Goal: Answer question/provide support: Share knowledge or assist other users

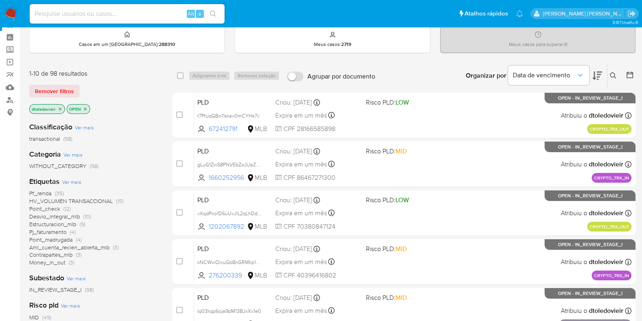
scroll to position [30, 0]
click at [142, 15] on input at bounding box center [127, 14] width 195 height 11
paste input "1205302480"
type input "1205302480"
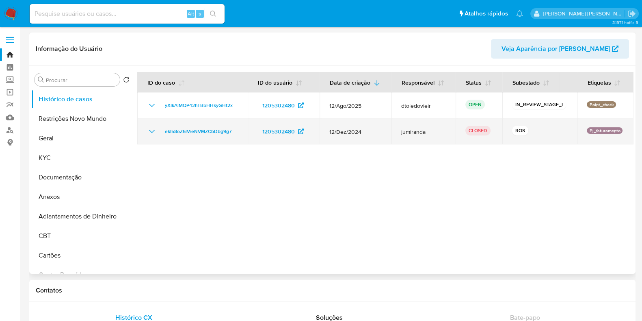
select select "10"
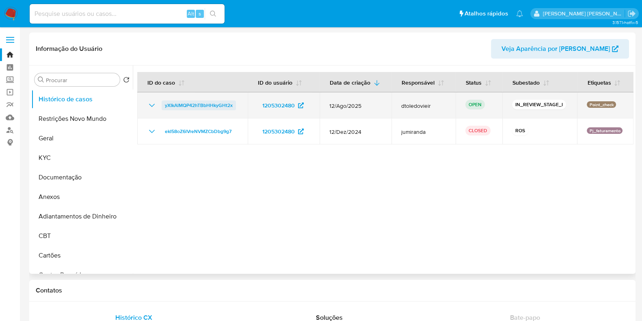
click at [216, 100] on span "yXIkAlMQP42hTBbHHkyGHt2x" at bounding box center [199, 105] width 68 height 10
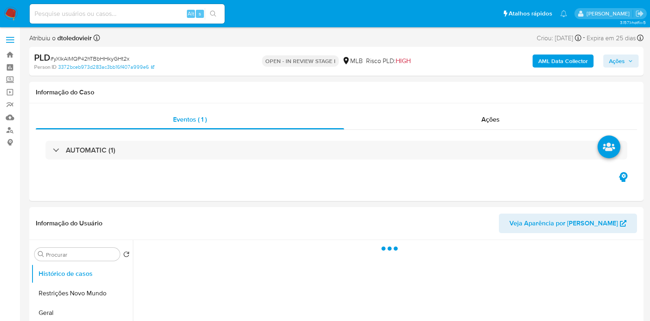
select select "10"
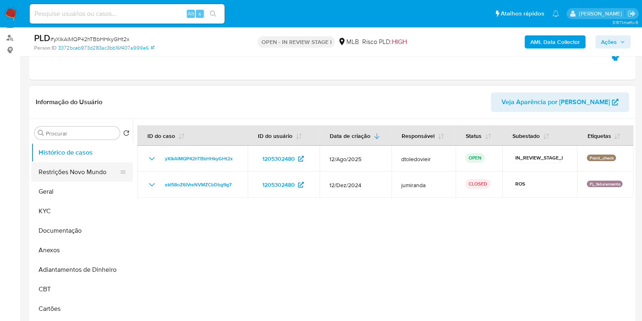
scroll to position [101, 0]
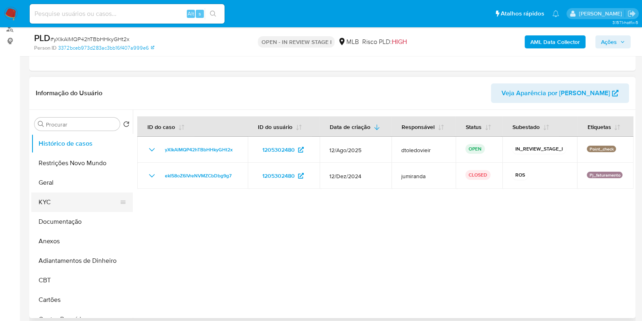
click at [55, 197] on button "KYC" at bounding box center [78, 202] width 95 height 20
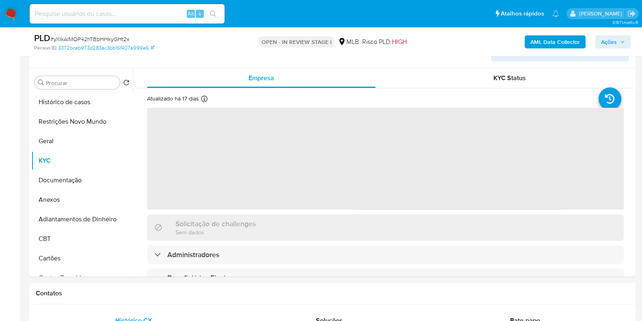
scroll to position [152, 0]
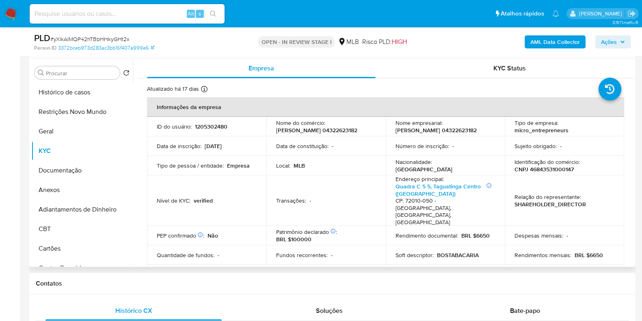
drag, startPoint x: 345, startPoint y: 137, endPoint x: 243, endPoint y: 128, distance: 102.3
click at [244, 128] on tr "ID do usuário : 1205302480 Nome do comércio : KATHARINY DOMIENSE CARDOSO 043226…" at bounding box center [385, 127] width 477 height 20
click at [542, 171] on p "CNPJ 46843531000147" at bounding box center [544, 168] width 59 height 7
copy p "46843531000147"
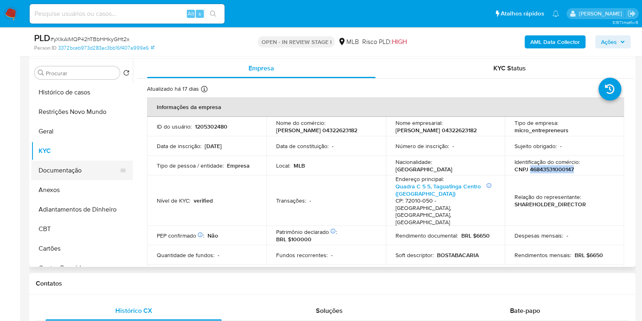
click at [70, 163] on button "Documentação" at bounding box center [78, 170] width 95 height 20
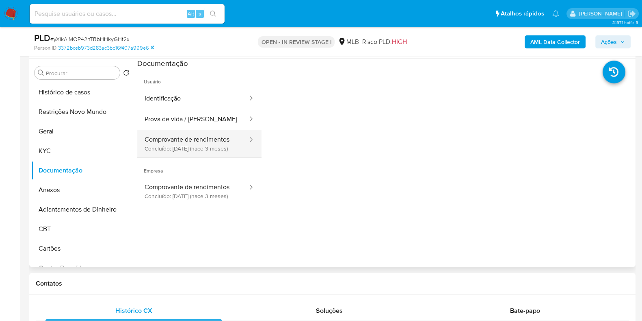
drag, startPoint x: 203, startPoint y: 119, endPoint x: 207, endPoint y: 145, distance: 25.9
click at [203, 124] on button "Prova de vida / Selfie" at bounding box center [192, 119] width 111 height 21
click at [207, 145] on button "Comprovante de rendimentos Concluído: 23/05/2025 (hace 3 meses)" at bounding box center [192, 144] width 111 height 28
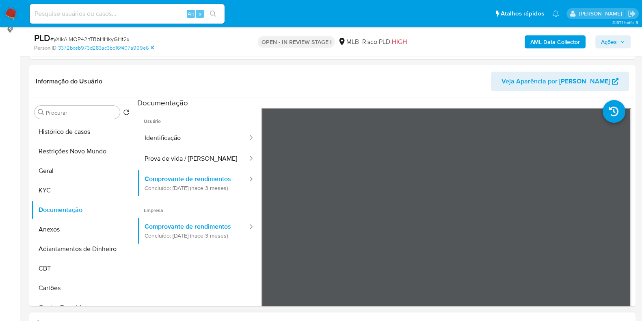
scroll to position [101, 0]
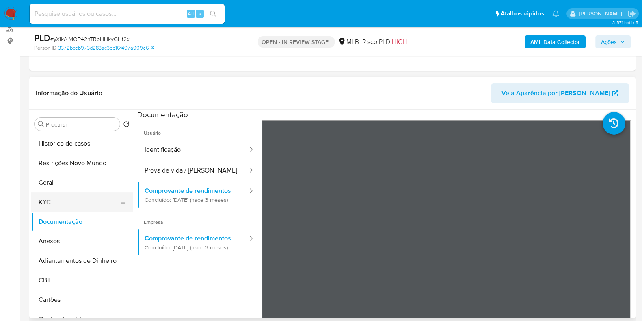
click at [85, 195] on button "KYC" at bounding box center [78, 202] width 95 height 20
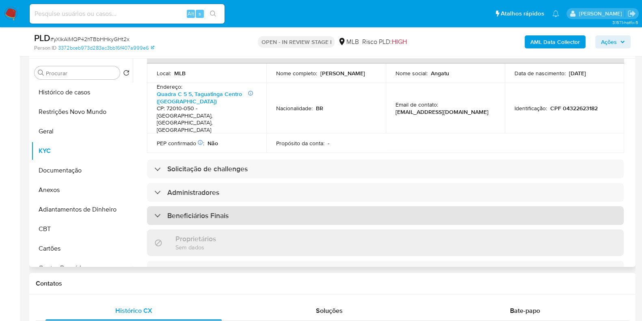
scroll to position [242, 0]
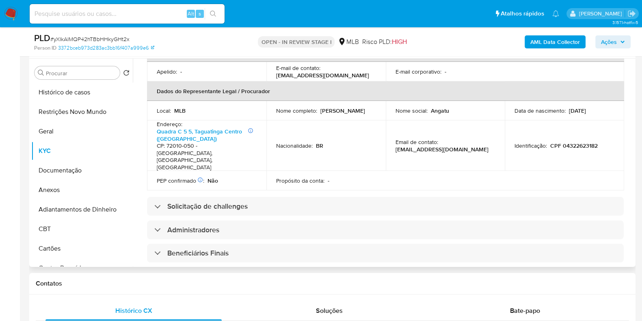
drag, startPoint x: 349, startPoint y: 102, endPoint x: 274, endPoint y: 103, distance: 75.2
click at [274, 103] on td "Nome completo : Kathariny Domiense Cardoso" at bounding box center [326, 111] width 119 height 20
copy p "Kathariny Domiense Cardoso"
click at [588, 142] on p "CPF 04322623182" at bounding box center [575, 145] width 48 height 7
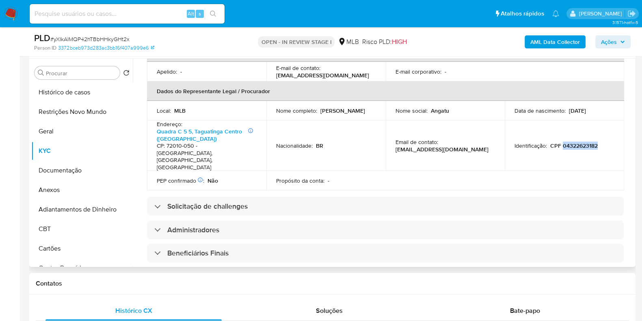
copy p "04322623182"
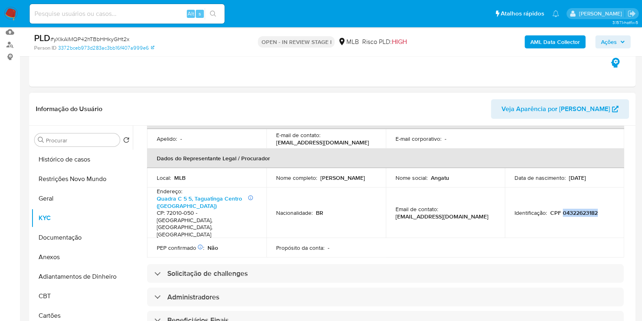
scroll to position [101, 0]
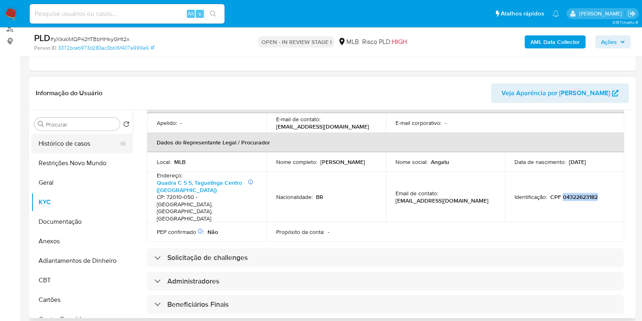
click at [70, 141] on button "Histórico de casos" at bounding box center [78, 144] width 95 height 20
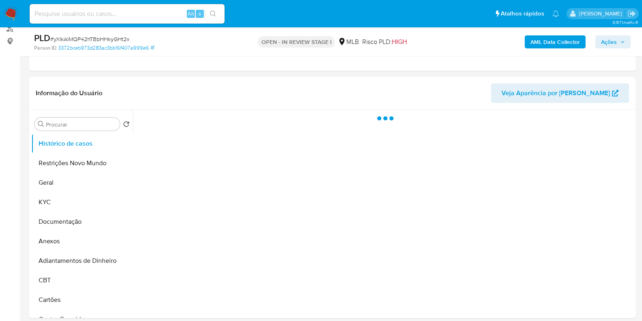
scroll to position [0, 0]
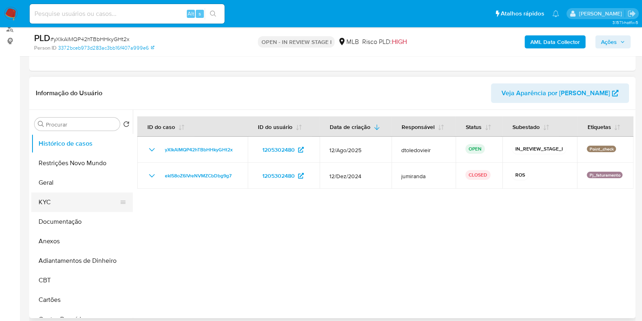
click at [54, 195] on button "KYC" at bounding box center [78, 202] width 95 height 20
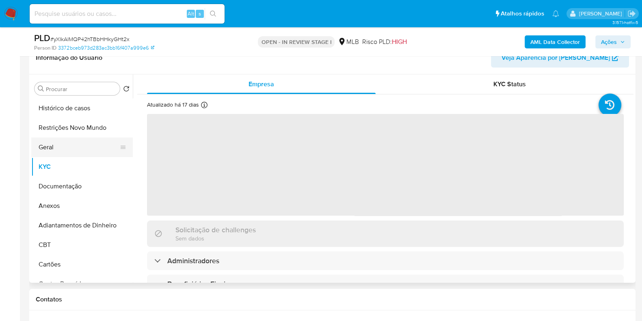
scroll to position [152, 0]
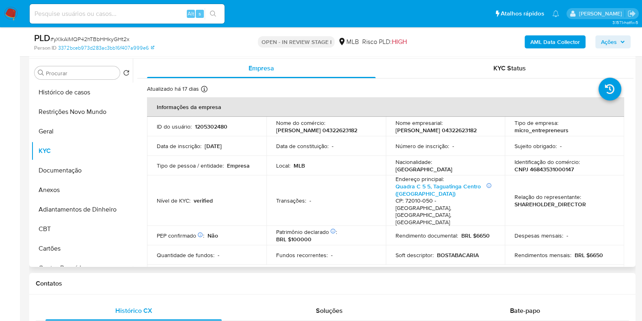
drag, startPoint x: 439, startPoint y: 137, endPoint x: 397, endPoint y: 125, distance: 43.4
click at [397, 126] on p "KATHARINY DOMIENSE CARDOSO 04322623182" at bounding box center [436, 129] width 81 height 7
click at [444, 134] on p "KATHARINY DOMIENSE CARDOSO 04322623182" at bounding box center [436, 129] width 81 height 7
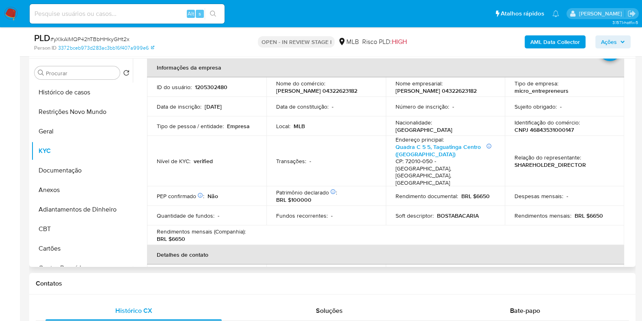
scroll to position [50, 0]
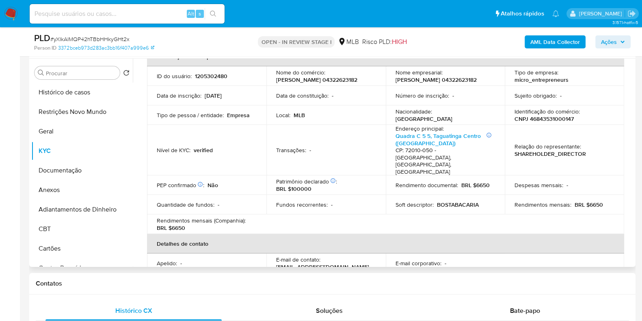
click at [461, 196] on td "Soft descriptor : BOSTABACARIA" at bounding box center [445, 205] width 119 height 20
click at [462, 201] on p "BOSTABACARIA" at bounding box center [458, 204] width 42 height 7
click at [453, 201] on p "BOSTABACARIA" at bounding box center [458, 204] width 42 height 7
drag, startPoint x: 479, startPoint y: 192, endPoint x: 436, endPoint y: 195, distance: 43.2
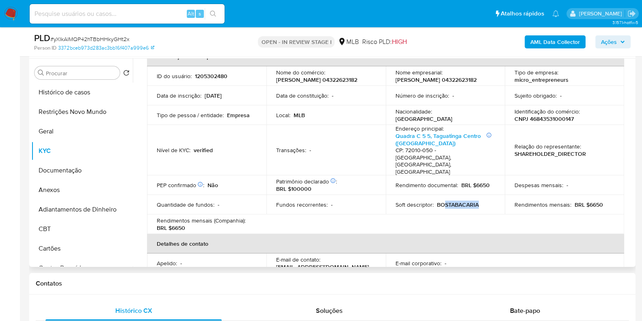
click at [439, 201] on div "Soft descriptor : BOSTABACARIA" at bounding box center [446, 204] width 100 height 7
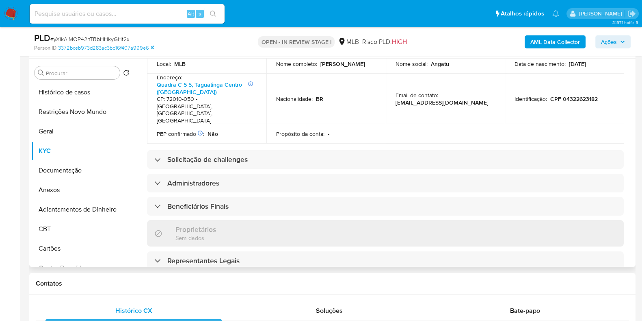
scroll to position [89, 0]
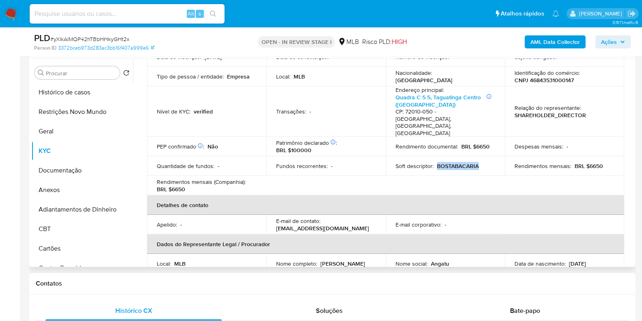
drag, startPoint x: 436, startPoint y: 156, endPoint x: 486, endPoint y: 147, distance: 51.2
click at [487, 162] on div "Soft descriptor : BOSTABACARIA" at bounding box center [446, 165] width 100 height 7
copy p "BOSTABACARIA"
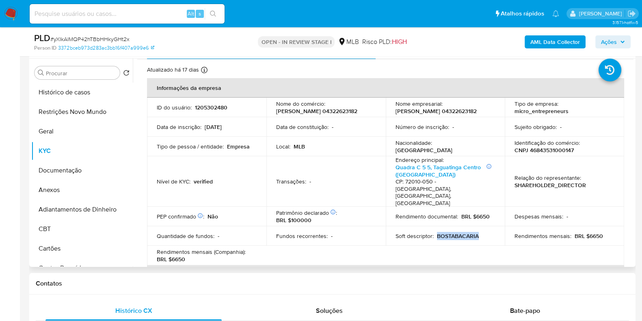
scroll to position [0, 0]
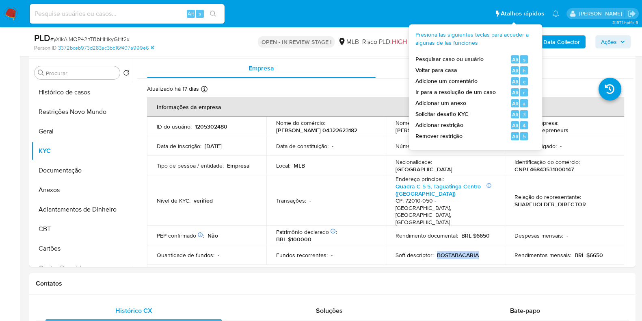
copy p "BOSTABACARIA"
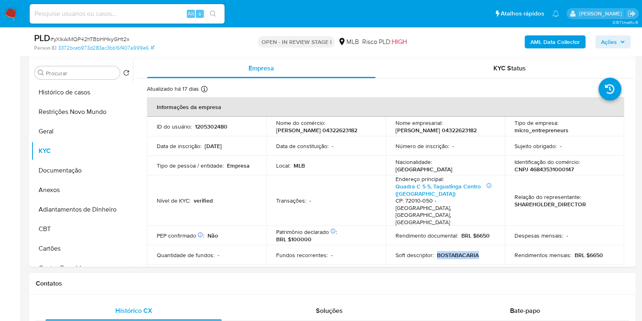
click at [610, 39] on span "Ações" at bounding box center [609, 41] width 16 height 13
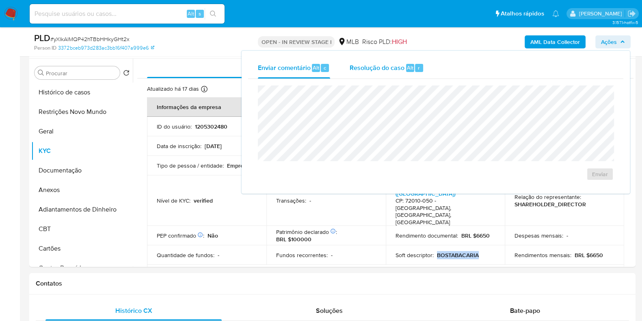
click at [400, 66] on span "Resolução do caso" at bounding box center [377, 67] width 55 height 9
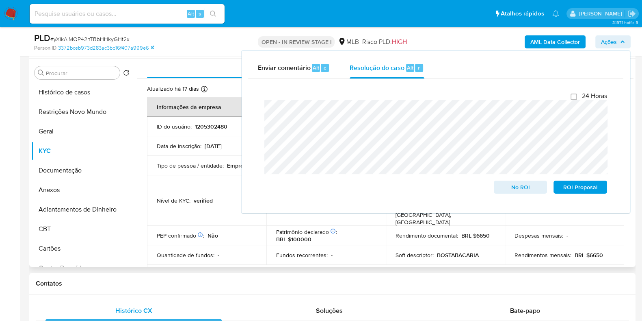
click at [209, 161] on td "Tipo de pessoa / entidade : Empresa" at bounding box center [206, 166] width 119 height 20
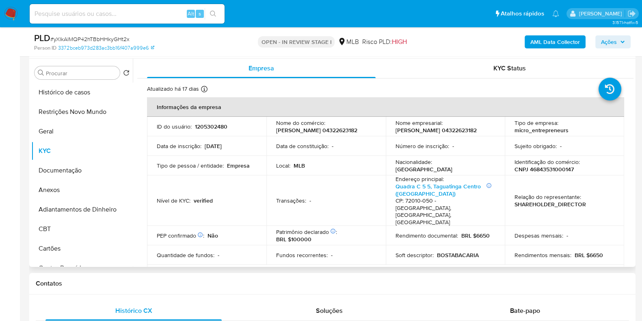
click at [550, 172] on p "CNPJ 46843531000147" at bounding box center [544, 168] width 59 height 7
copy p "46843531000147"
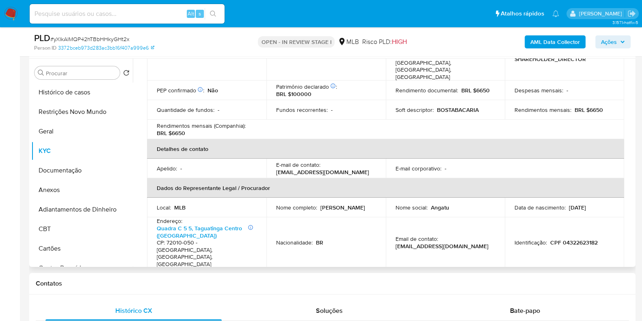
scroll to position [203, 0]
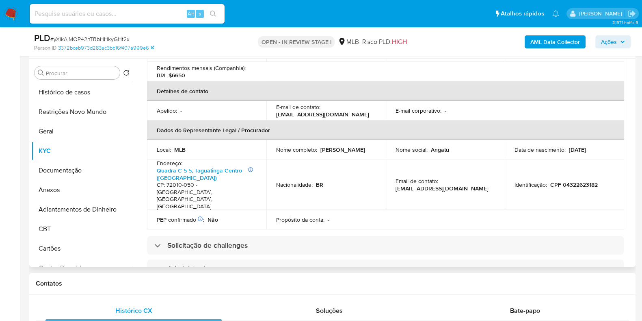
click at [569, 181] on p "CPF 04322623182" at bounding box center [575, 184] width 48 height 7
copy p "04322623182"
click at [65, 104] on button "Restrições Novo Mundo" at bounding box center [78, 112] width 95 height 20
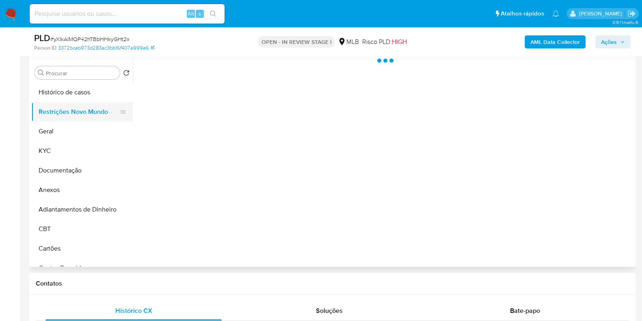
scroll to position [0, 0]
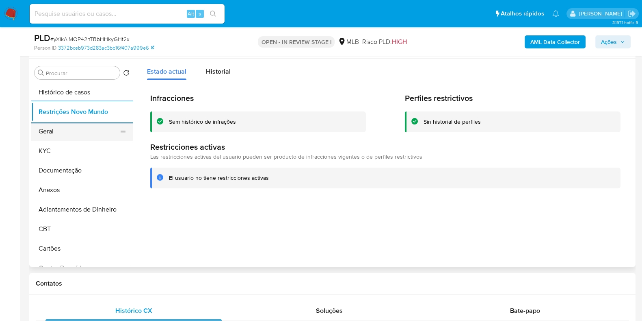
click at [63, 126] on button "Geral" at bounding box center [78, 131] width 95 height 20
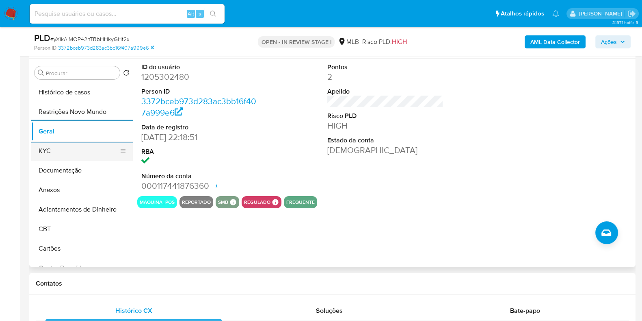
click at [43, 149] on button "KYC" at bounding box center [78, 151] width 95 height 20
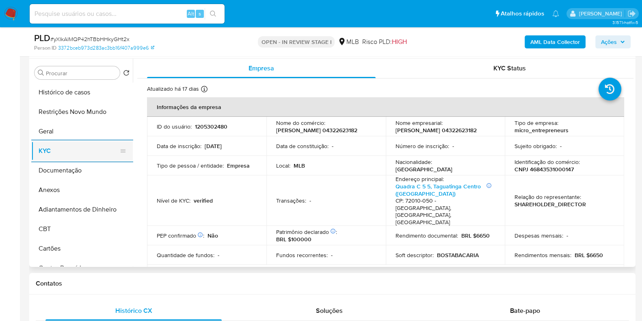
scroll to position [203, 0]
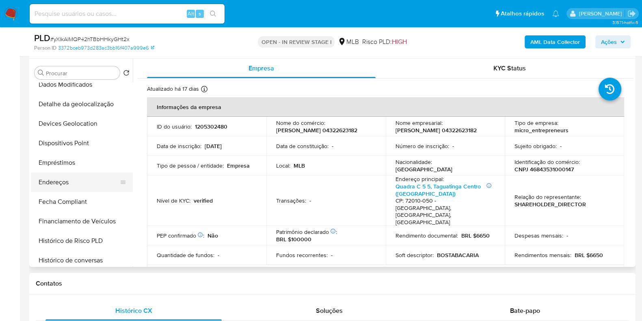
click at [74, 187] on button "Endereços" at bounding box center [78, 182] width 95 height 20
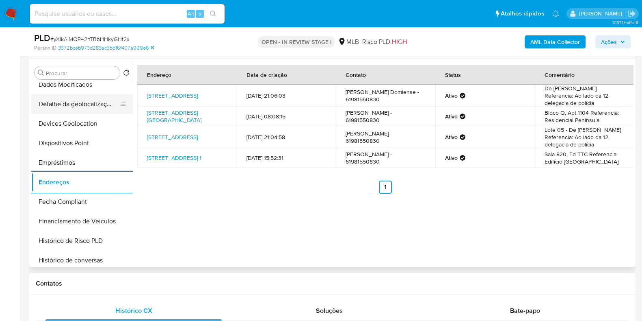
click at [86, 107] on button "Detalhe da geolocalização" at bounding box center [78, 104] width 95 height 20
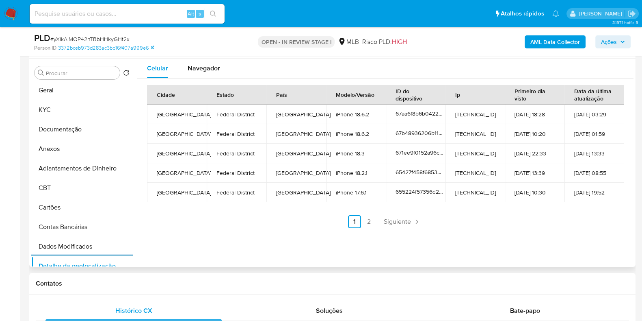
scroll to position [0, 0]
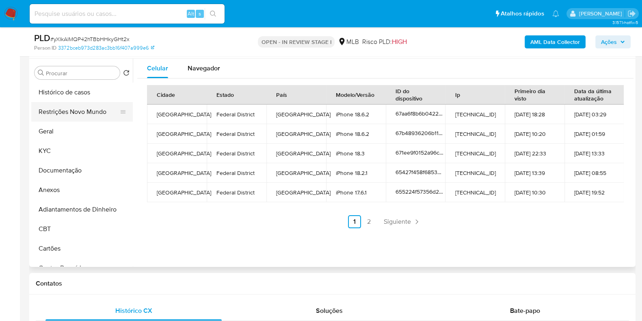
click at [75, 108] on button "Restrições Novo Mundo" at bounding box center [78, 112] width 95 height 20
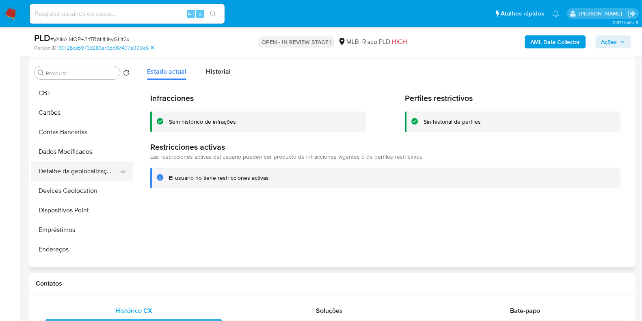
scroll to position [152, 0]
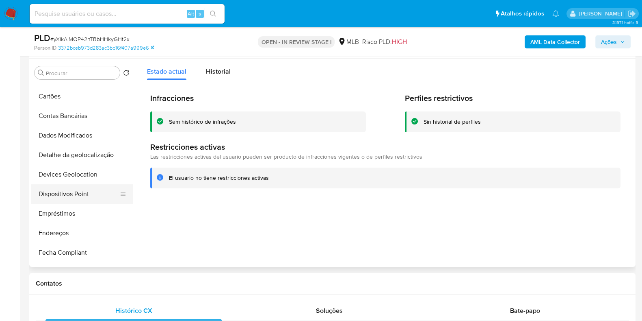
click at [79, 197] on button "Dispositivos Point" at bounding box center [78, 194] width 95 height 20
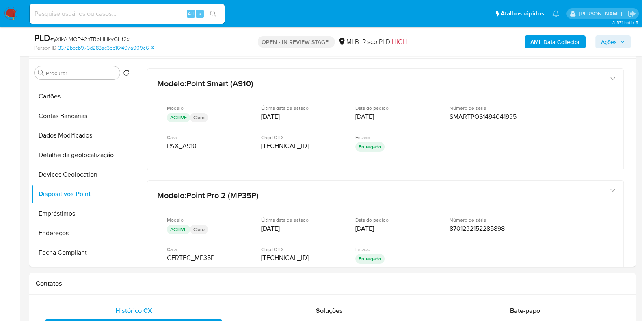
click at [544, 37] on b "AML Data Collector" at bounding box center [556, 41] width 50 height 13
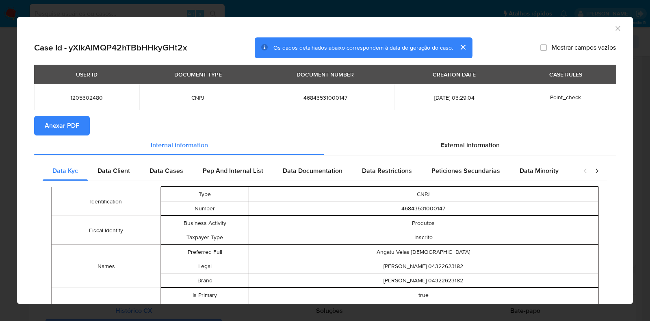
click at [69, 125] on span "Anexar PDF" at bounding box center [62, 126] width 35 height 18
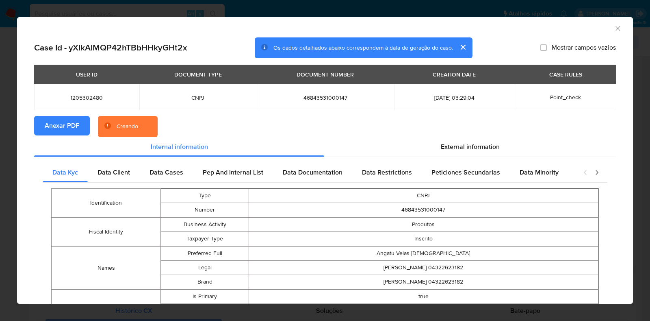
click at [11, 144] on div "AML Data Collector Case Id - yXIkAlMQP42hTBbHHkyGHt2x Os dados detalhados abaix…" at bounding box center [325, 160] width 650 height 321
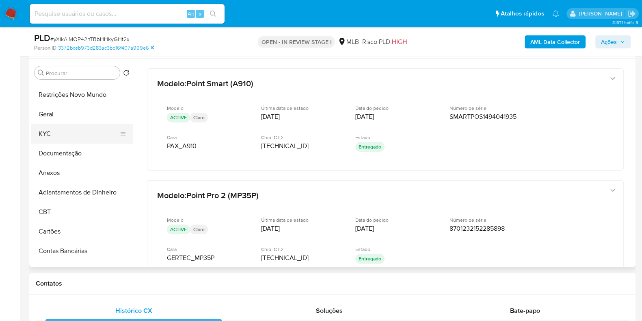
scroll to position [0, 0]
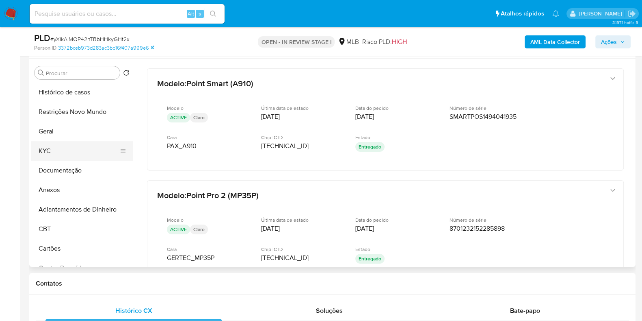
click at [63, 150] on button "KYC" at bounding box center [78, 151] width 95 height 20
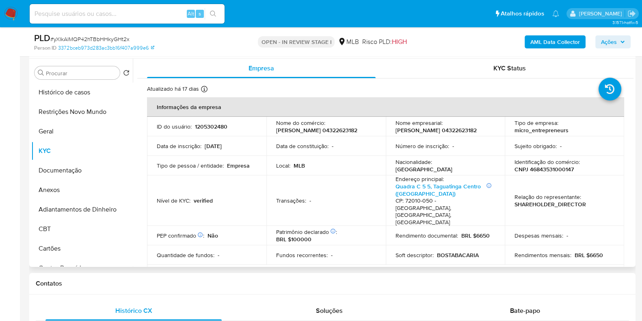
drag, startPoint x: 430, startPoint y: 135, endPoint x: 336, endPoint y: 132, distance: 93.5
click at [396, 133] on p "KATHARINY DOMIENSE CARDOSO 04322623182" at bounding box center [436, 129] width 81 height 7
drag, startPoint x: 324, startPoint y: 134, endPoint x: 271, endPoint y: 126, distance: 53.5
click at [271, 126] on td "Nome do comércio : KATHARINY DOMIENSE CARDOSO 04322623182" at bounding box center [326, 127] width 119 height 20
copy p "KATHARINY DOMIENSE CARDOSO 04322623182"
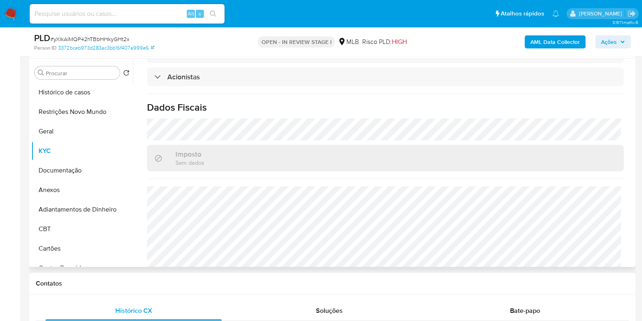
scroll to position [496, 0]
click at [92, 194] on button "Anexos" at bounding box center [78, 190] width 95 height 20
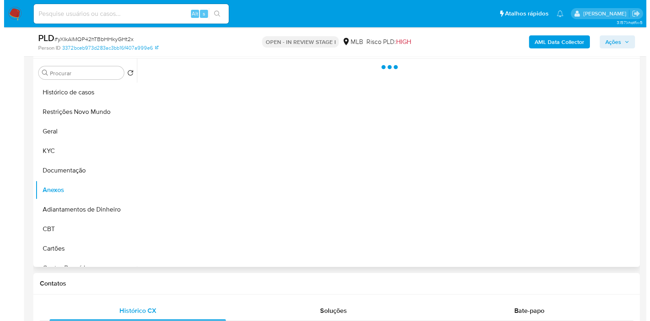
scroll to position [0, 0]
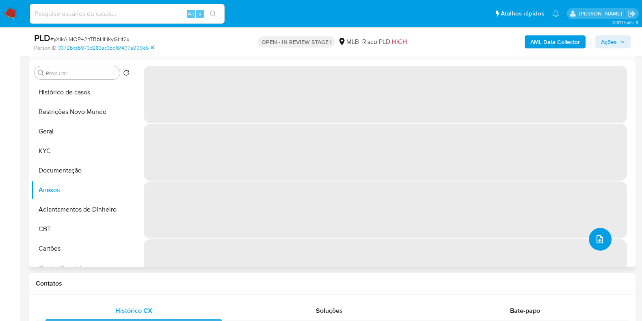
click at [598, 239] on icon "upload-file" at bounding box center [600, 239] width 10 height 10
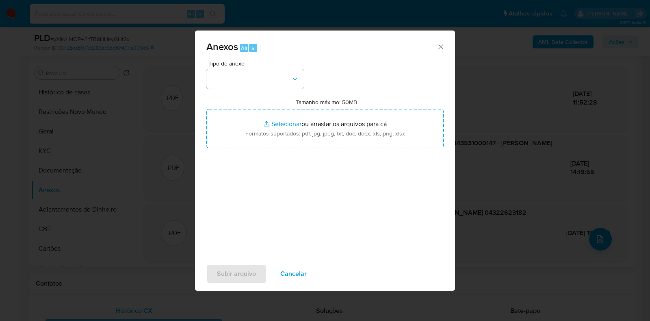
click at [207, 68] on div "Tipo de anexo" at bounding box center [255, 75] width 98 height 28
click at [231, 80] on button "button" at bounding box center [255, 79] width 98 height 20
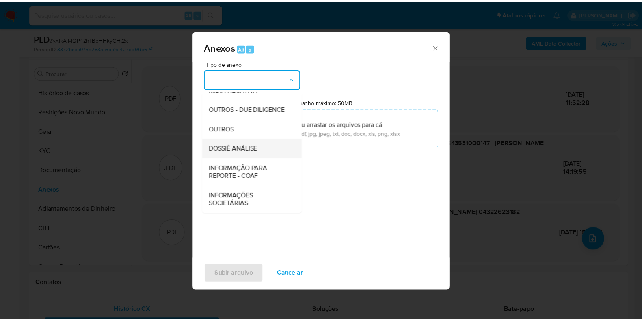
scroll to position [125, 0]
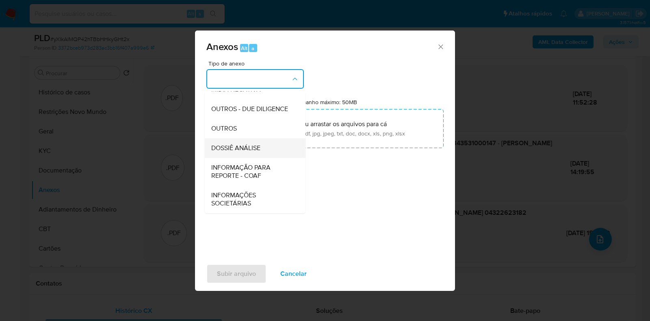
click at [258, 147] on span "DOSSIÊ ANÁLISE" at bounding box center [235, 148] width 49 height 8
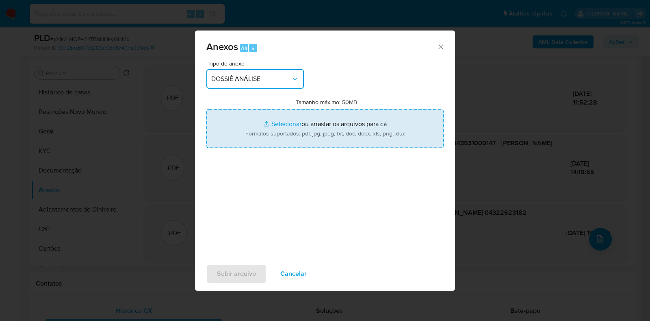
type input "C:\fakepath\SAR - CNPJ 46843531000147 - KATHARINY DOMIENSE CARDOSO 04322623182.…"
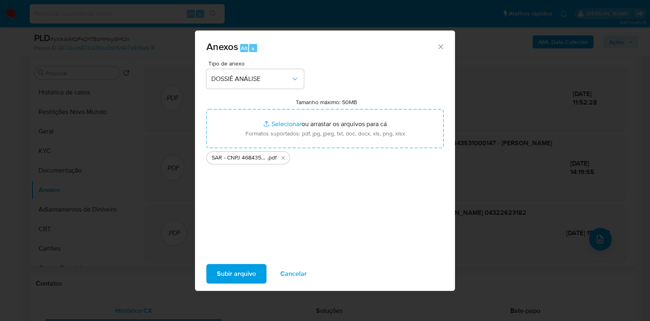
click at [230, 275] on span "Subir arquivo" at bounding box center [236, 274] width 39 height 18
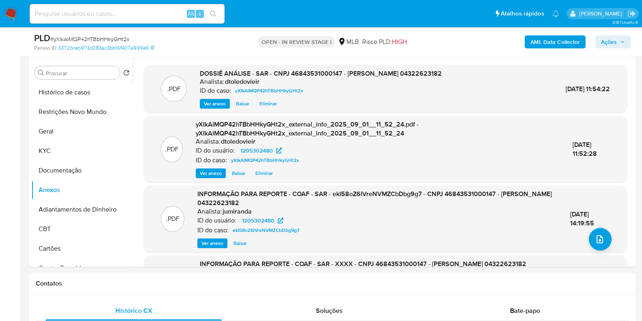
click at [604, 36] on span "Ações" at bounding box center [609, 41] width 16 height 13
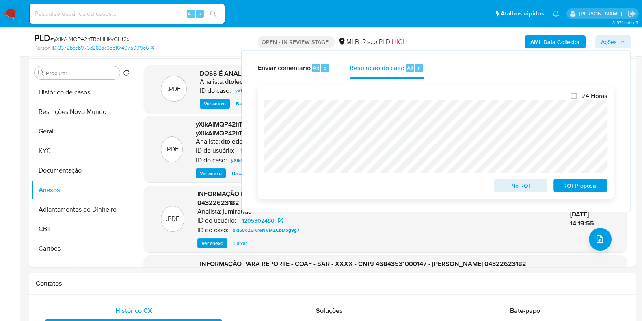
click at [587, 184] on span "ROI Proposal" at bounding box center [581, 185] width 42 height 11
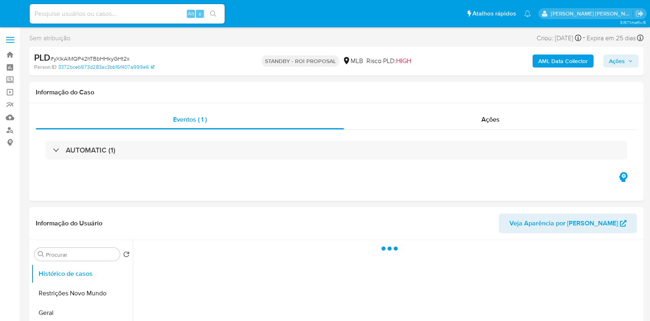
select select "10"
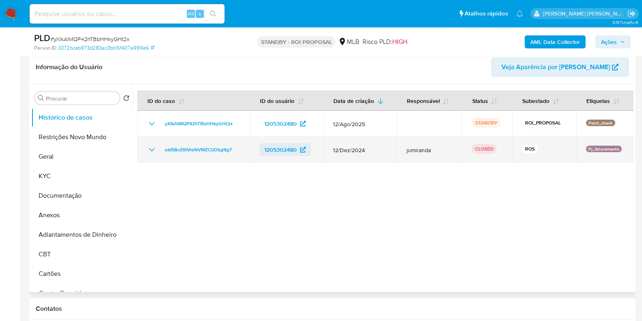
scroll to position [152, 0]
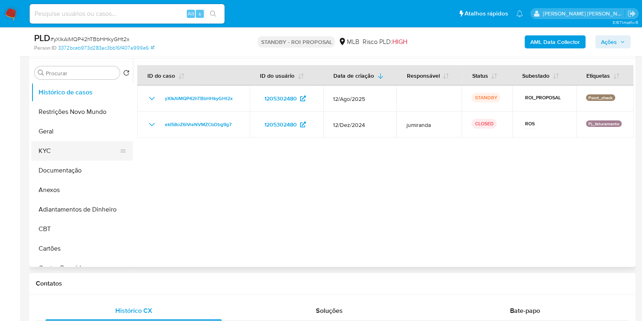
click at [72, 149] on button "KYC" at bounding box center [78, 151] width 95 height 20
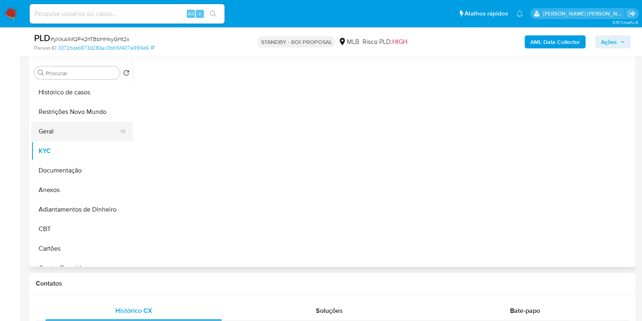
click at [79, 137] on button "Geral" at bounding box center [78, 131] width 95 height 20
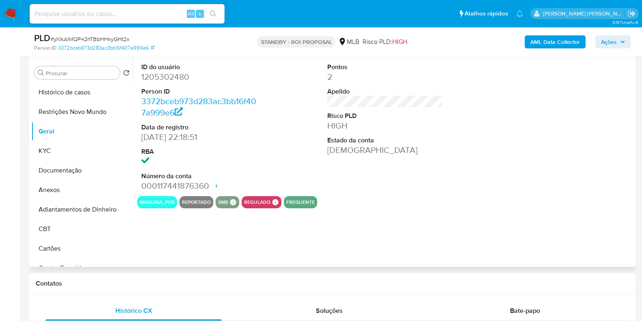
click at [158, 78] on dd "1205302480" at bounding box center [199, 76] width 116 height 11
copy dd "1205302480"
click at [143, 13] on input at bounding box center [127, 14] width 195 height 11
paste input "1701424052"
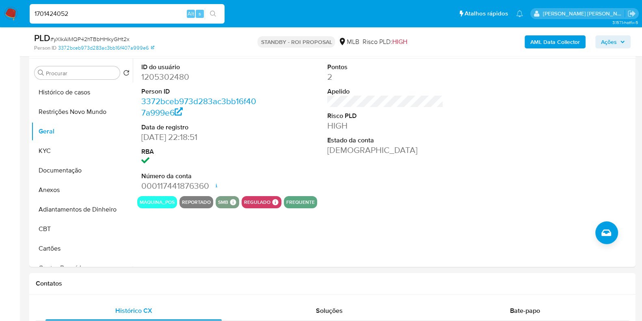
type input "1701424052"
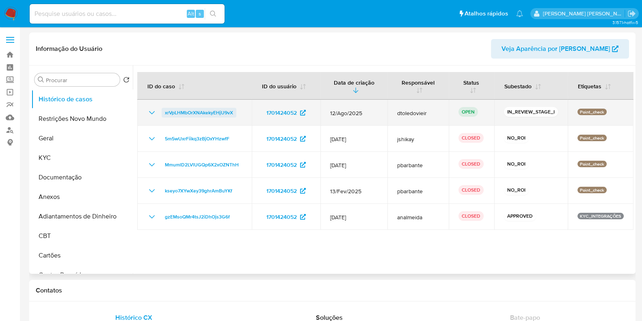
select select "10"
click at [206, 108] on span "xrVpLHMbOrXNAkekyEHjU9vX" at bounding box center [199, 113] width 68 height 10
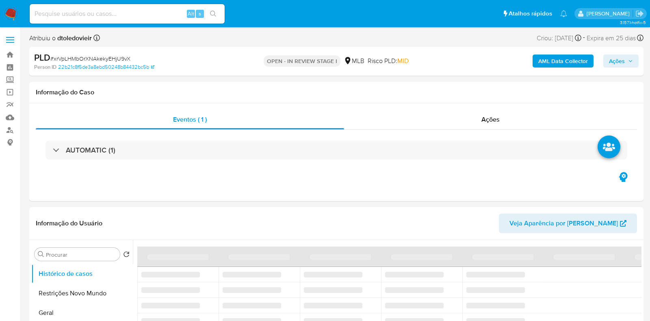
select select "10"
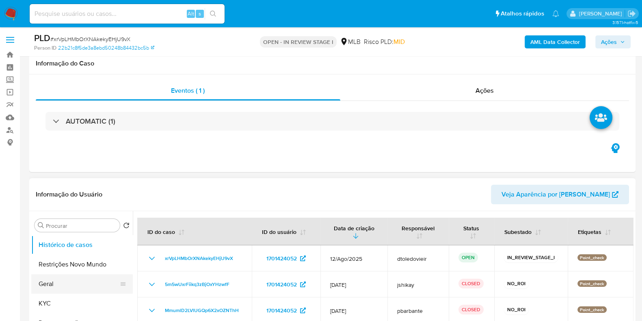
scroll to position [101, 0]
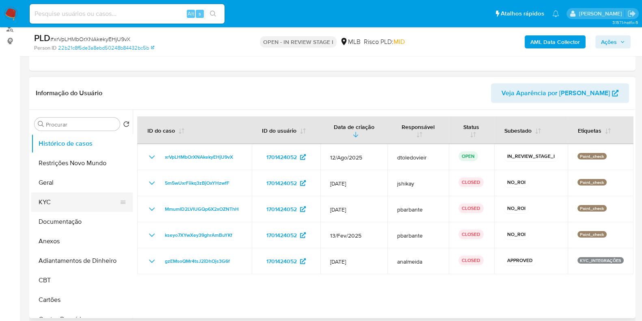
click at [71, 208] on button "KYC" at bounding box center [78, 202] width 95 height 20
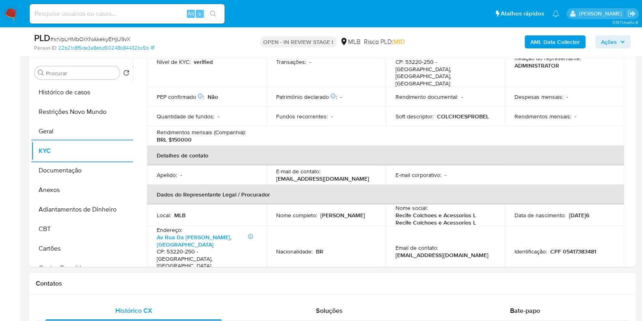
scroll to position [152, 0]
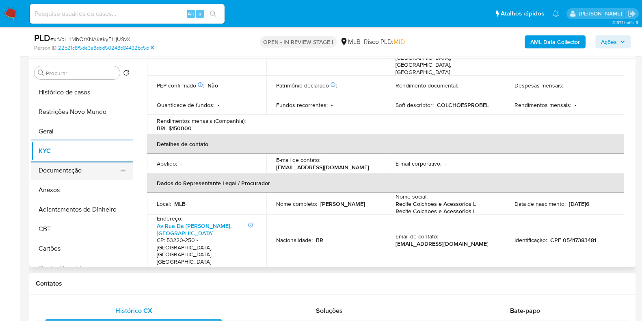
click at [63, 166] on button "Documentação" at bounding box center [78, 170] width 95 height 20
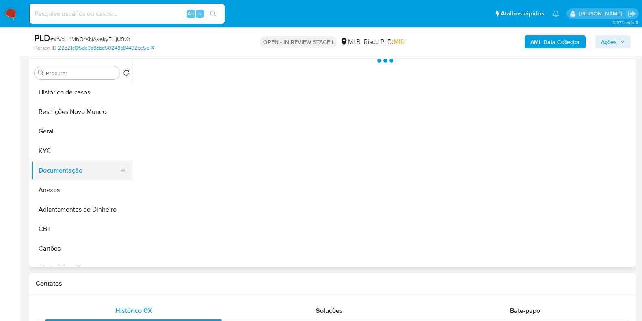
scroll to position [0, 0]
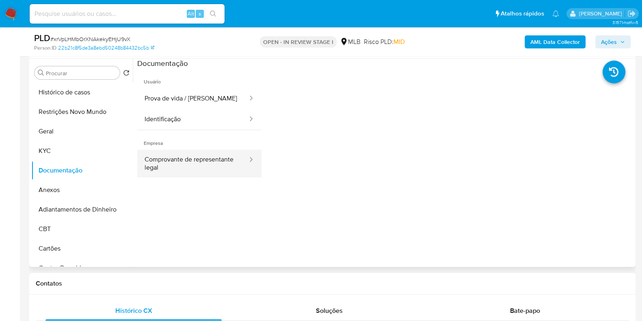
click at [181, 165] on button "Comprovante de representante legal" at bounding box center [192, 164] width 111 height 28
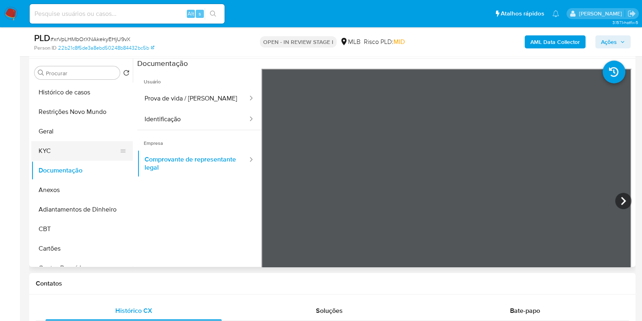
click at [67, 155] on button "KYC" at bounding box center [78, 151] width 95 height 20
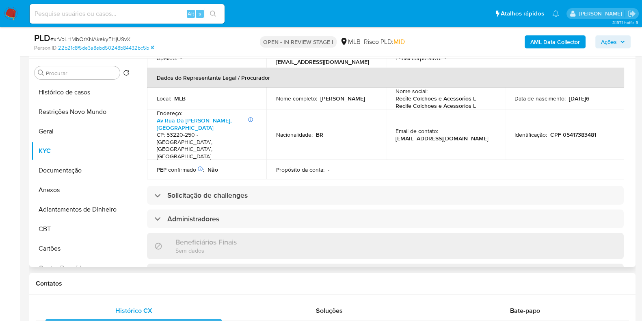
scroll to position [157, 0]
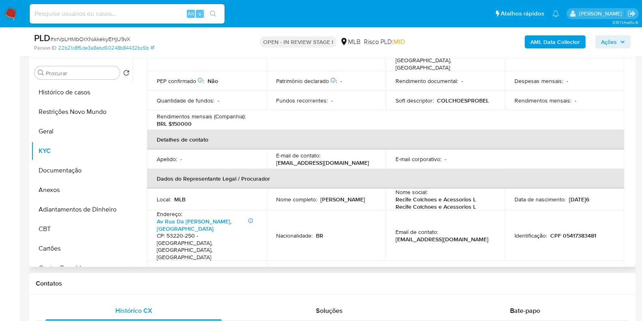
drag, startPoint x: 347, startPoint y: 180, endPoint x: 274, endPoint y: 183, distance: 73.2
click at [274, 188] on td "Nome completo : Viviane de Souza Guerra" at bounding box center [326, 199] width 119 height 22
copy p "Viviane de Souza Guerra"
click at [574, 232] on p "CPF 05417383481" at bounding box center [574, 235] width 46 height 7
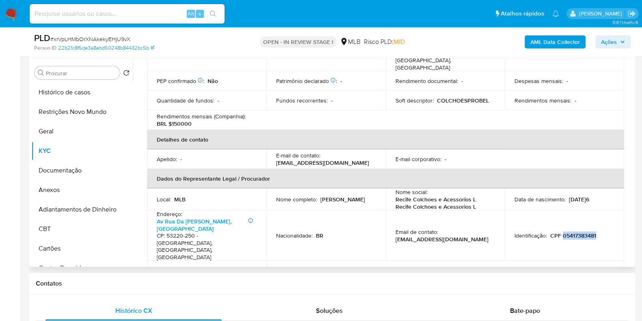
copy p "05417383481"
click at [629, 45] on button "Ações" at bounding box center [613, 41] width 35 height 13
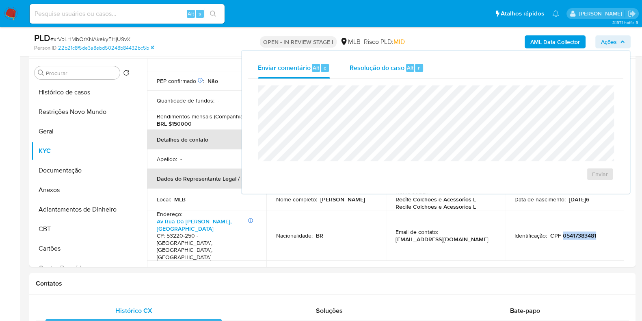
click at [402, 69] on span "Resolução do caso" at bounding box center [377, 67] width 55 height 9
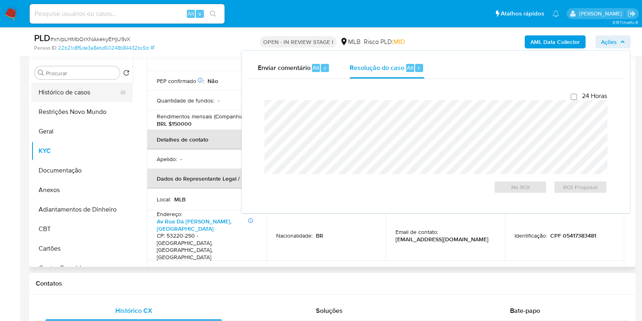
click at [70, 93] on button "Histórico de casos" at bounding box center [78, 92] width 95 height 20
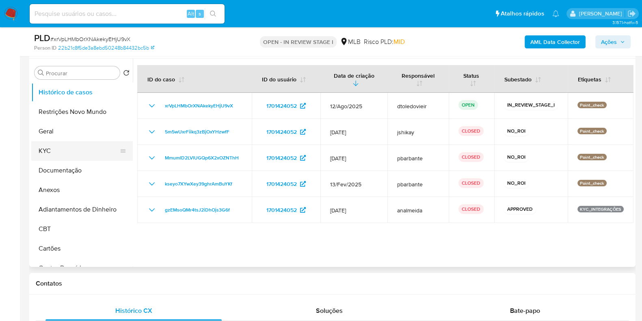
click at [75, 149] on button "KYC" at bounding box center [78, 151] width 95 height 20
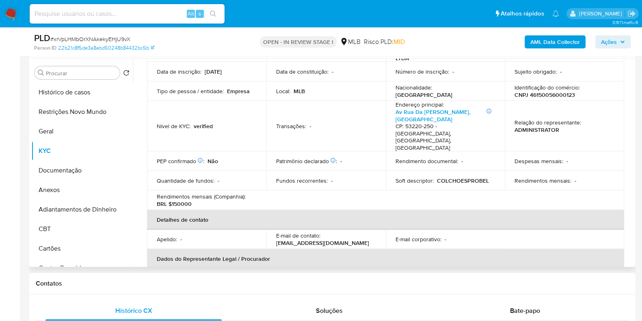
scroll to position [55, 0]
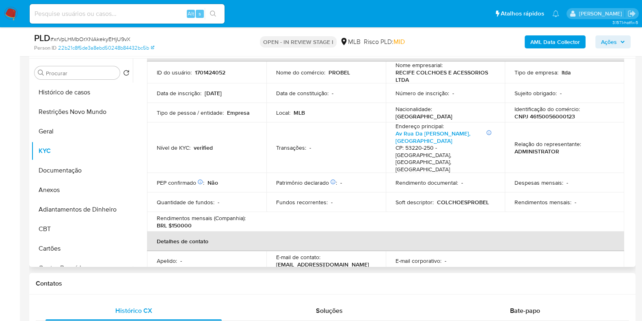
click at [337, 70] on p "PROBEL" at bounding box center [340, 72] width 22 height 7
copy p "PROBEL"
click at [607, 38] on span "Ações" at bounding box center [609, 41] width 16 height 13
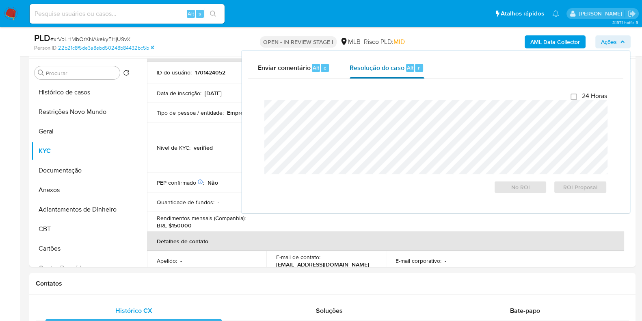
click at [388, 66] on span "Resolução do caso" at bounding box center [377, 67] width 55 height 9
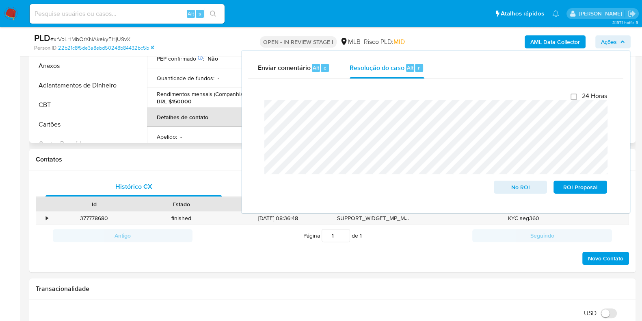
scroll to position [152, 0]
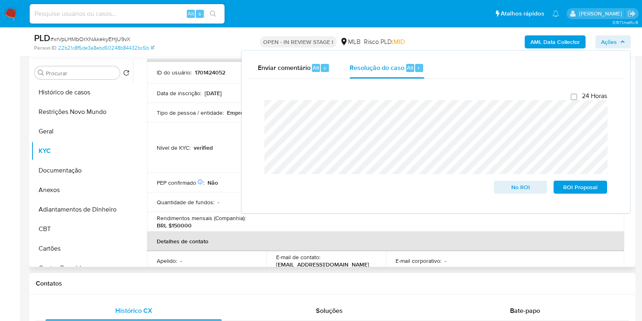
click at [206, 179] on div "PEP confirmado Obtido de listas internas : Não" at bounding box center [207, 182] width 100 height 7
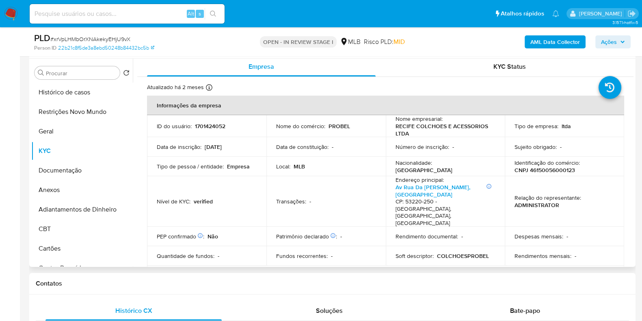
scroll to position [0, 0]
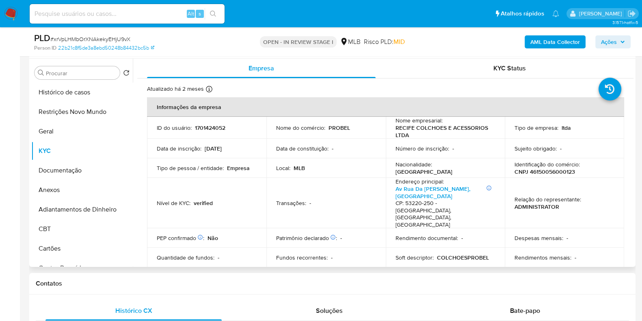
click at [553, 169] on p "CNPJ 46150056000123" at bounding box center [545, 171] width 61 height 7
copy p "46150056000123"
click at [85, 101] on ul "Histórico de casos Restrições Novo Mundo Geral KYC Documentação Anexos Adiantam…" at bounding box center [82, 173] width 102 height 183
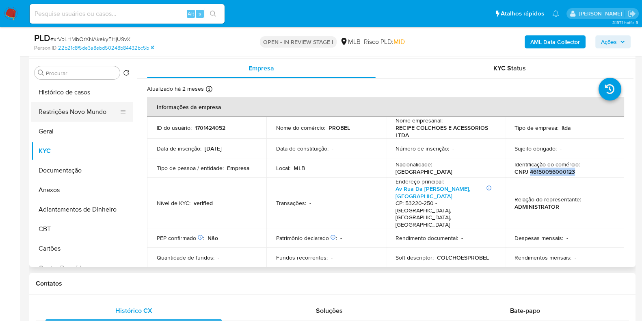
click at [81, 108] on button "Restrições Novo Mundo" at bounding box center [78, 112] width 95 height 20
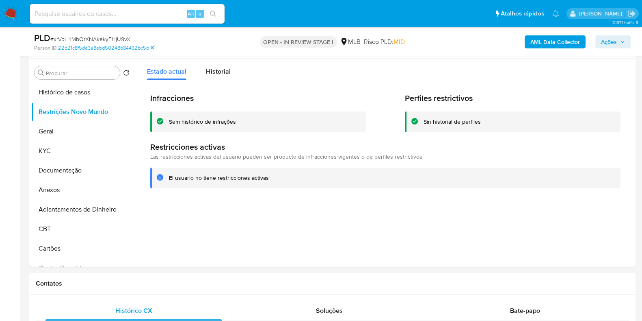
click at [547, 39] on b "AML Data Collector" at bounding box center [556, 41] width 50 height 13
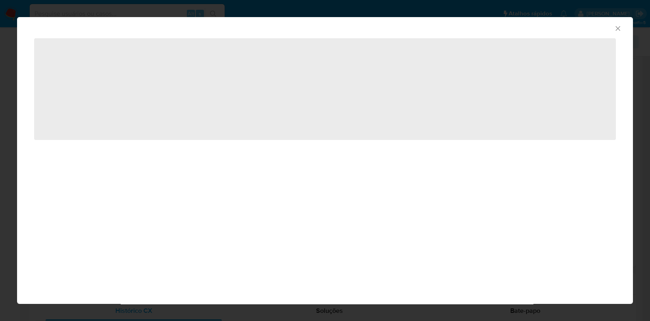
click at [0, 154] on div "AML Data Collector ‌" at bounding box center [325, 160] width 650 height 321
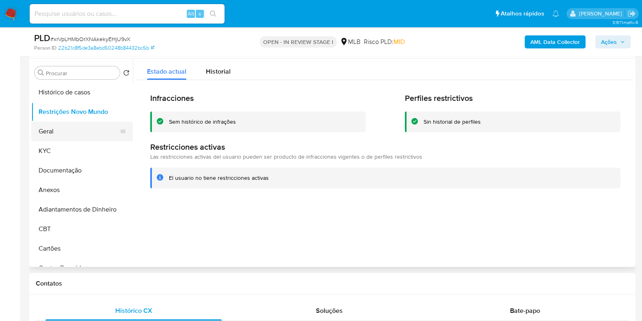
click at [47, 133] on button "Geral" at bounding box center [78, 131] width 95 height 20
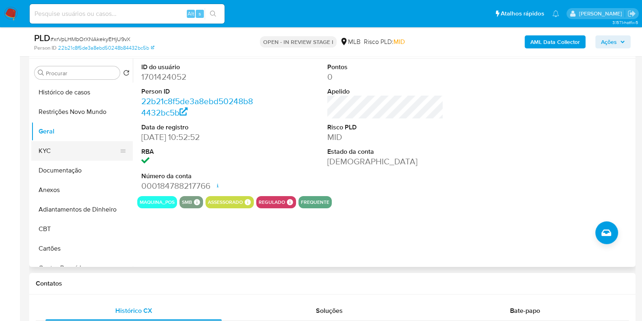
click at [63, 149] on button "KYC" at bounding box center [78, 151] width 95 height 20
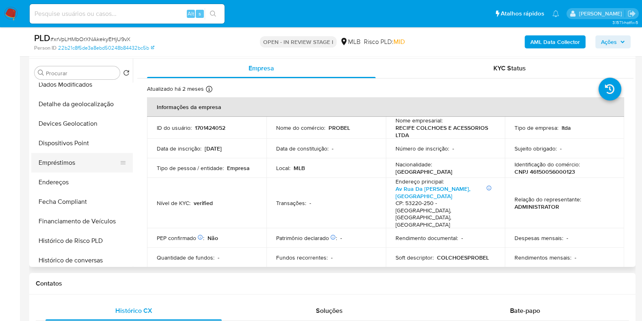
scroll to position [203, 0]
click at [73, 180] on button "Endereços" at bounding box center [78, 182] width 95 height 20
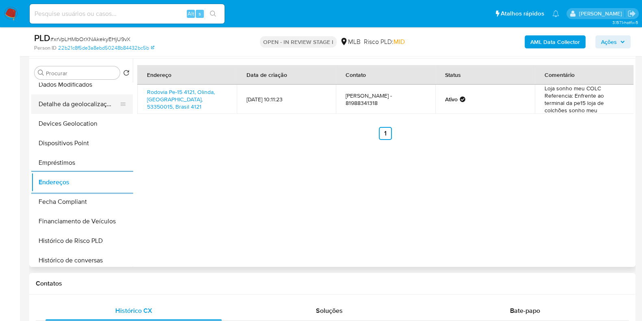
click at [84, 103] on button "Detalhe da geolocalização" at bounding box center [78, 104] width 95 height 20
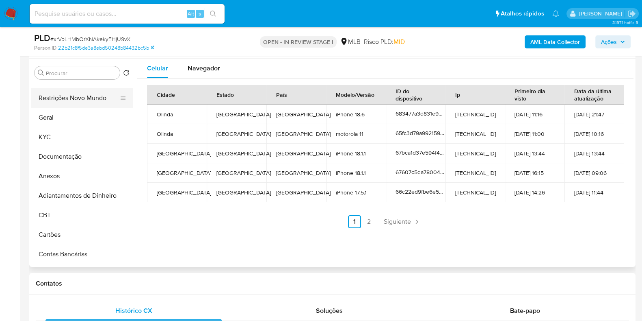
scroll to position [0, 0]
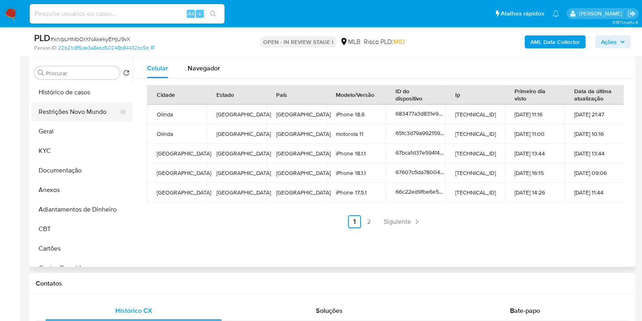
click at [80, 104] on button "Restrições Novo Mundo" at bounding box center [78, 112] width 95 height 20
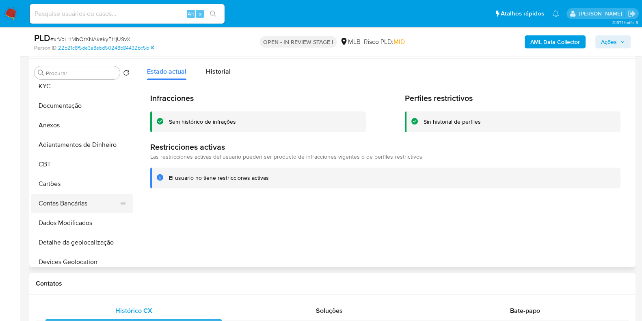
scroll to position [152, 0]
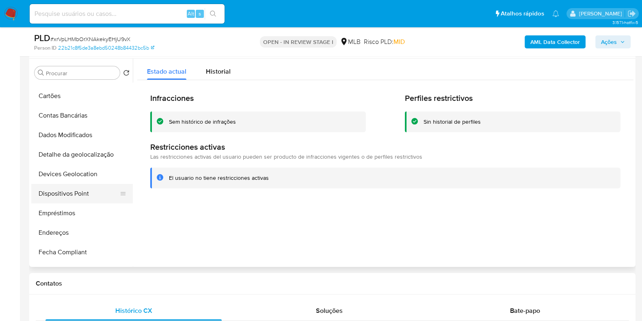
click at [65, 200] on button "Dispositivos Point" at bounding box center [78, 194] width 95 height 20
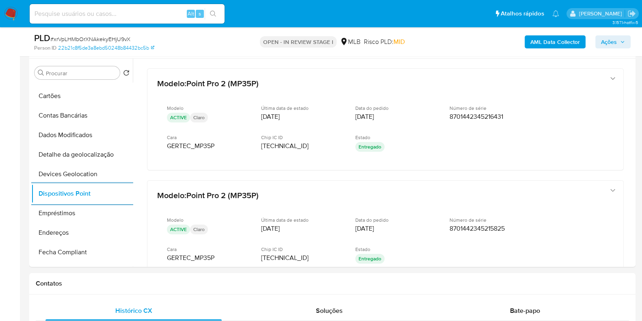
click at [541, 46] on b "AML Data Collector" at bounding box center [556, 41] width 50 height 13
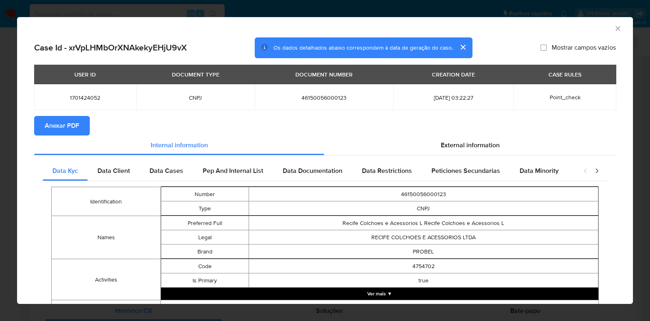
click at [75, 124] on span "Anexar PDF" at bounding box center [62, 126] width 35 height 18
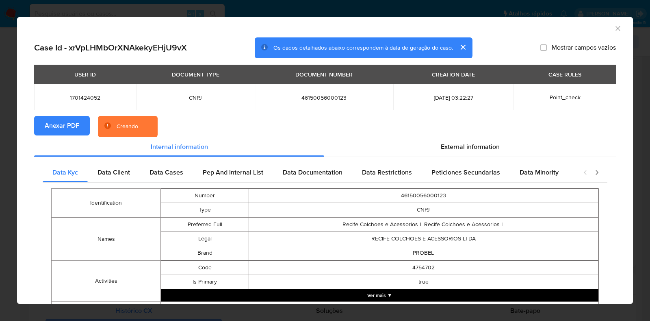
click at [1, 156] on div "AML Data Collector Case Id - xrVpLHMbOrXNAkekyEHjU9vX Os dados detalhados abaix…" at bounding box center [325, 160] width 650 height 321
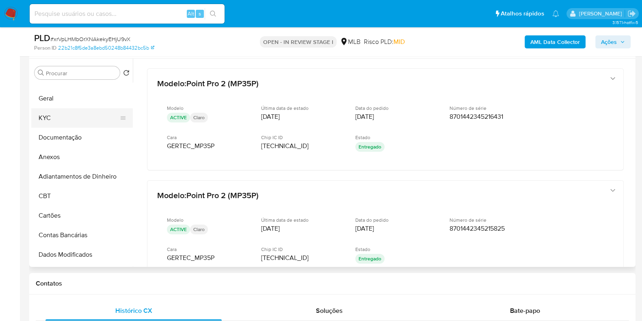
scroll to position [0, 0]
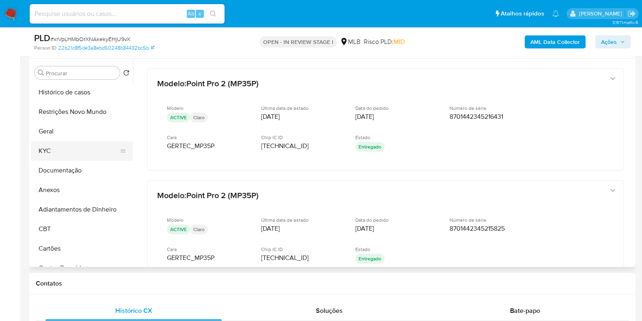
click at [63, 149] on button "KYC" at bounding box center [78, 151] width 95 height 20
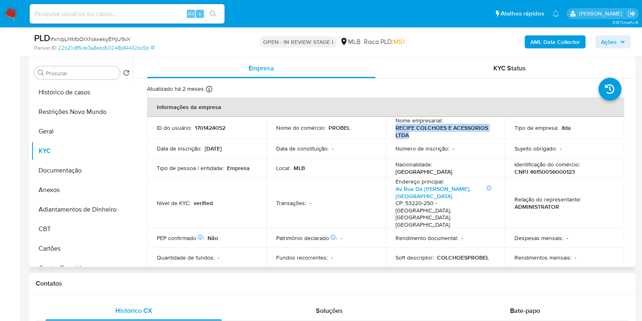
drag, startPoint x: 427, startPoint y: 137, endPoint x: 393, endPoint y: 132, distance: 34.5
click at [393, 132] on td "Nome empresarial : RECIFE COLCHOES E ACESSORIOS LTDA" at bounding box center [445, 128] width 119 height 22
copy p "RECIFE COLCHOES E ACESSORIOS LTDA"
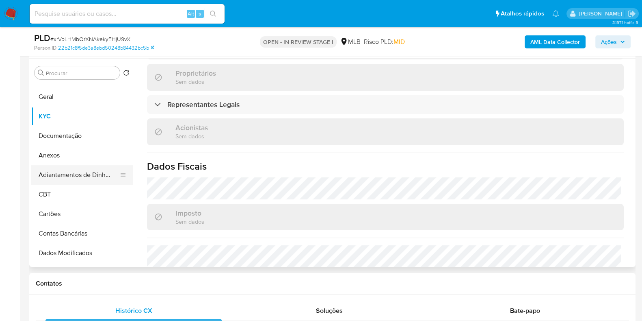
scroll to position [50, 0]
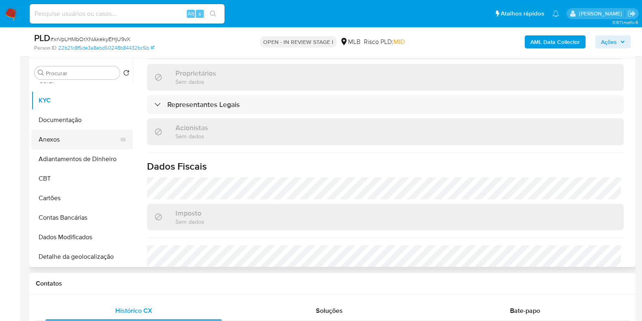
click at [63, 137] on button "Anexos" at bounding box center [78, 140] width 95 height 20
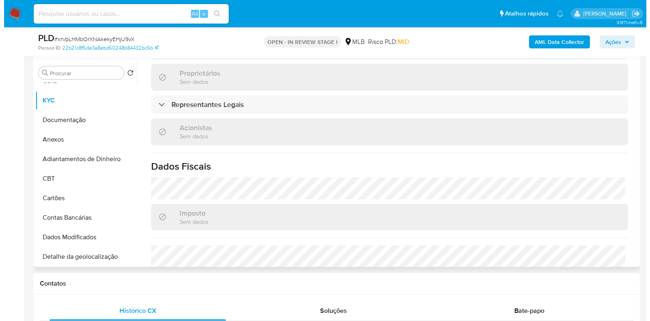
scroll to position [0, 0]
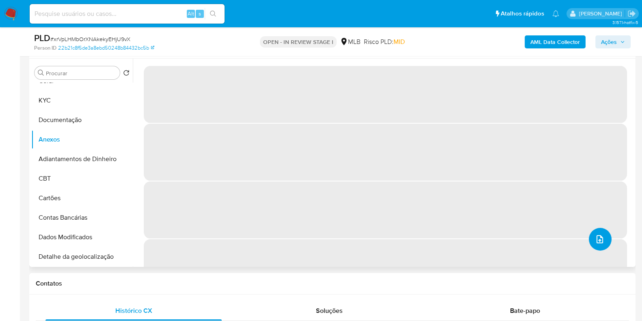
click at [599, 239] on icon "upload-file" at bounding box center [600, 239] width 10 height 10
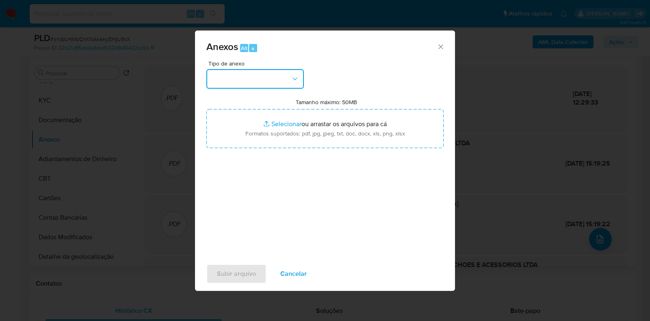
click at [269, 79] on button "button" at bounding box center [255, 79] width 98 height 20
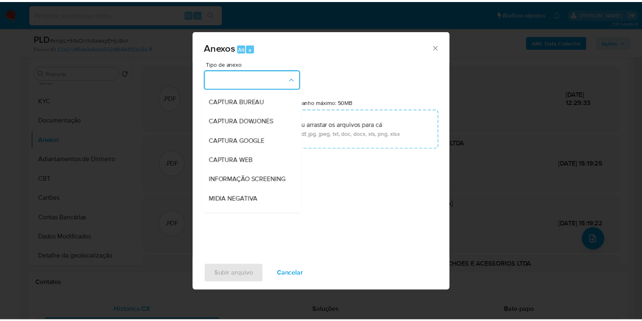
scroll to position [125, 0]
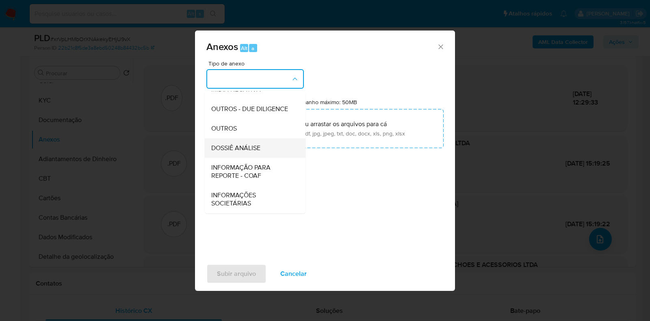
click at [257, 141] on div "DOSSIÊ ANÁLISE" at bounding box center [252, 148] width 83 height 20
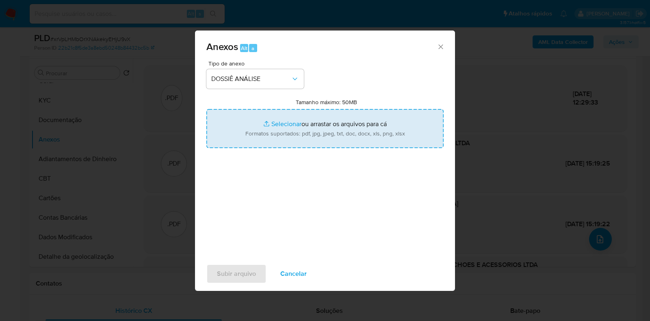
type input "C:\fakepath\CNPJ 46150056000123 - RECIFE COLCHOES E ACESSORIOS LTDA.pdf"
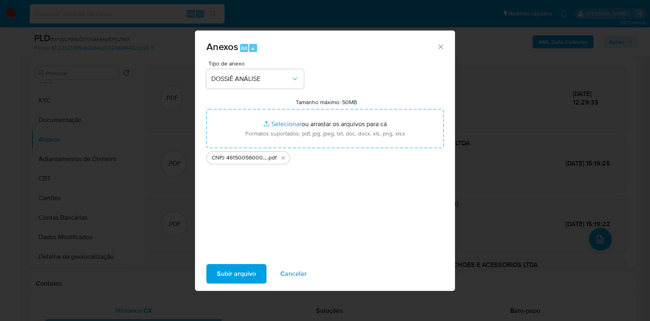
click at [246, 272] on span "Subir arquivo" at bounding box center [236, 274] width 39 height 18
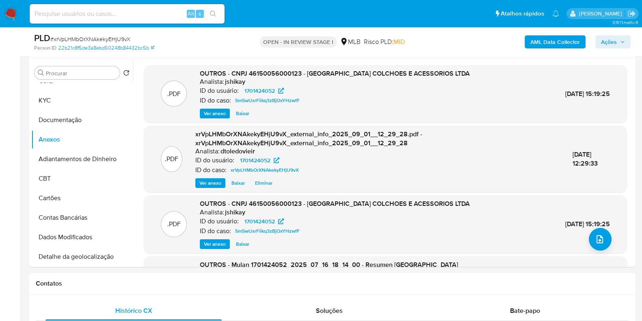
click at [607, 42] on span "Ações" at bounding box center [609, 41] width 16 height 13
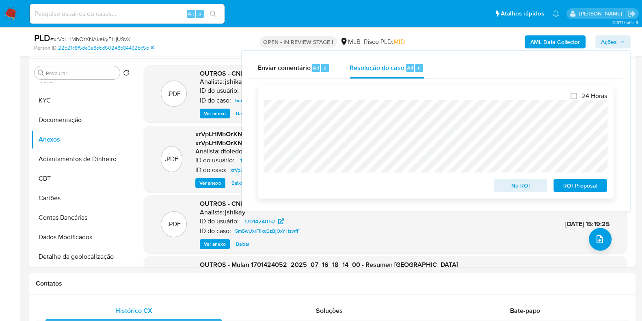
click at [506, 182] on span "No ROI" at bounding box center [521, 185] width 42 height 11
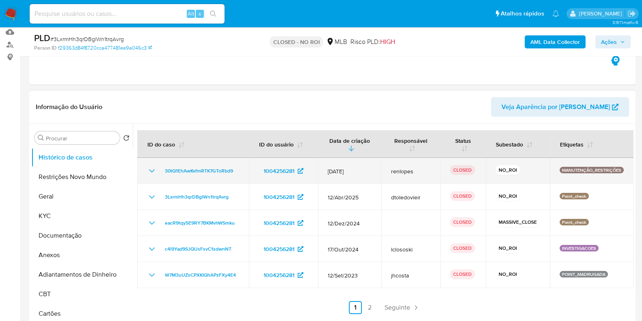
select select "10"
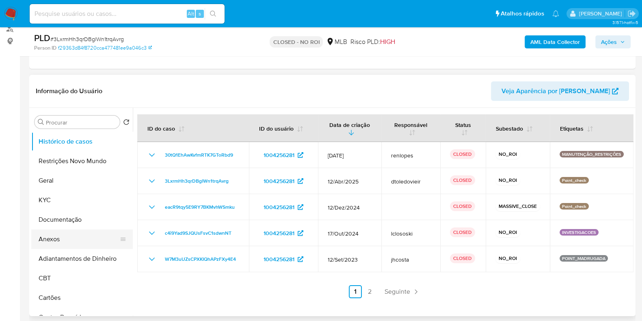
click at [57, 242] on button "Anexos" at bounding box center [78, 239] width 95 height 20
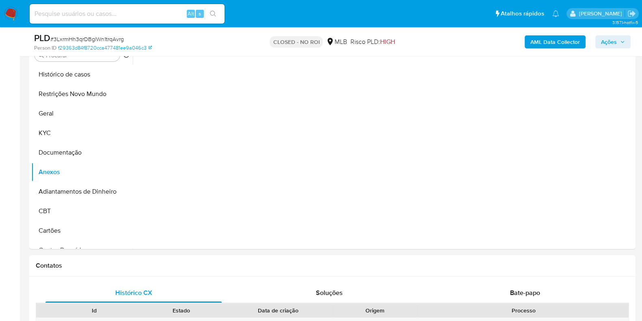
scroll to position [152, 0]
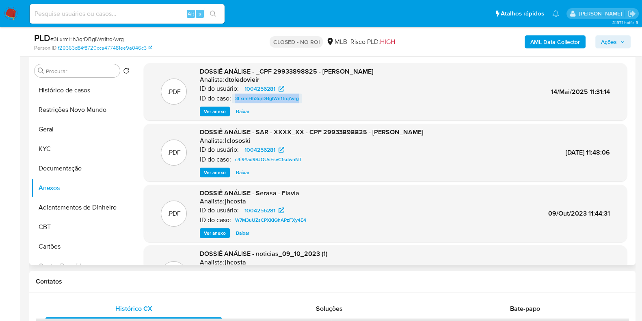
drag, startPoint x: 308, startPoint y: 94, endPoint x: 236, endPoint y: 101, distance: 71.8
click at [236, 101] on div "ID do caso: 3LxrmHh3qrDBglWn1trqAvrg" at bounding box center [287, 98] width 174 height 10
copy span "3LxrmHh3qrDBglWn1trqAvrg"
click at [77, 151] on button "KYC" at bounding box center [78, 149] width 95 height 20
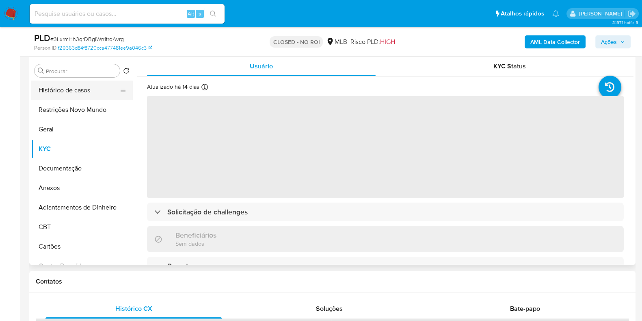
click at [83, 89] on button "Histórico de casos" at bounding box center [78, 90] width 95 height 20
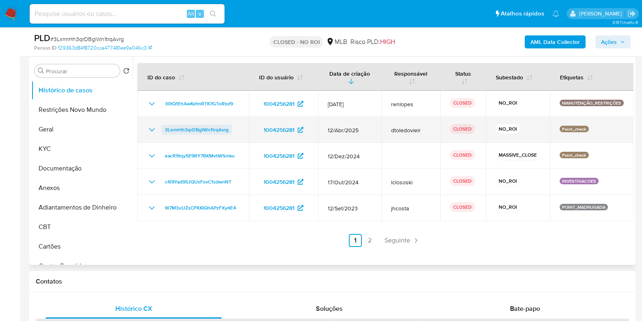
drag, startPoint x: 237, startPoint y: 127, endPoint x: 166, endPoint y: 132, distance: 71.7
click at [166, 132] on div "3LxrmHh3qrDBglWn1trqAvrg" at bounding box center [193, 130] width 92 height 10
click at [152, 125] on icon "Mostrar/Ocultar" at bounding box center [152, 130] width 10 height 10
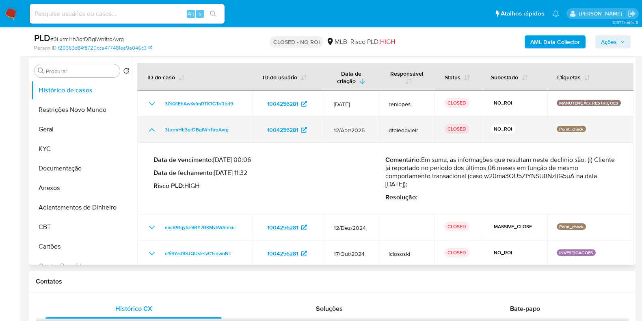
click at [152, 125] on icon "Mostrar/Ocultar" at bounding box center [152, 130] width 10 height 10
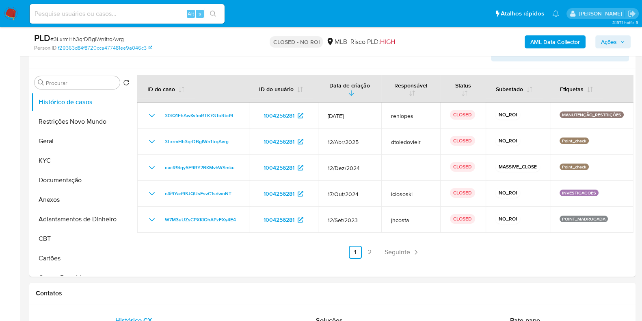
select select "10"
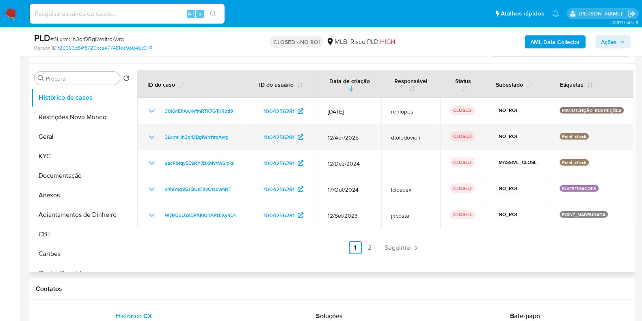
click at [153, 137] on icon "Mostrar/Ocultar" at bounding box center [152, 137] width 10 height 10
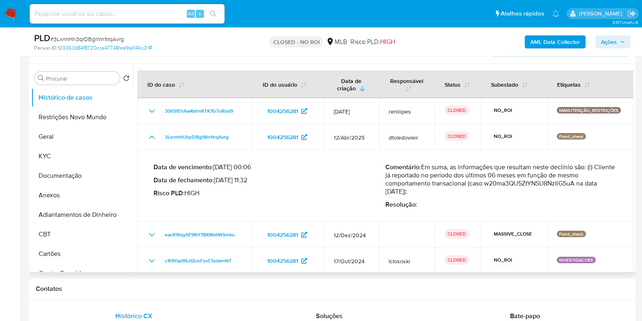
drag, startPoint x: 425, startPoint y: 167, endPoint x: 453, endPoint y: 188, distance: 34.6
click at [453, 188] on p "Comentário : Em suma, as informações que resultam neste declínio são: (i) Clien…" at bounding box center [502, 179] width 232 height 33
click at [441, 181] on p "Comentário : Em suma, as informações que resultam neste declínio são: (i) Clien…" at bounding box center [502, 179] width 232 height 33
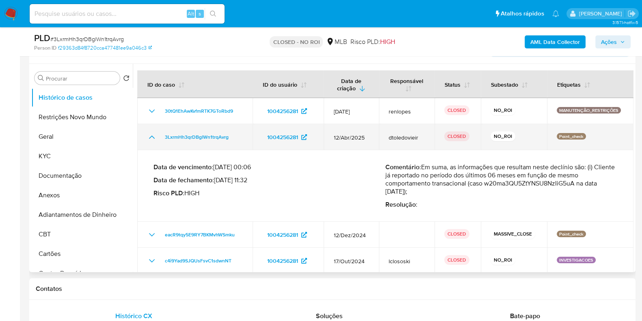
click at [243, 136] on td "3LxrmHh3qrDBglWn1trqAvrg" at bounding box center [194, 137] width 115 height 26
drag, startPoint x: 243, startPoint y: 136, endPoint x: 165, endPoint y: 138, distance: 77.6
click at [165, 138] on td "3LxrmHh3qrDBglWn1trqAvrg" at bounding box center [194, 137] width 115 height 26
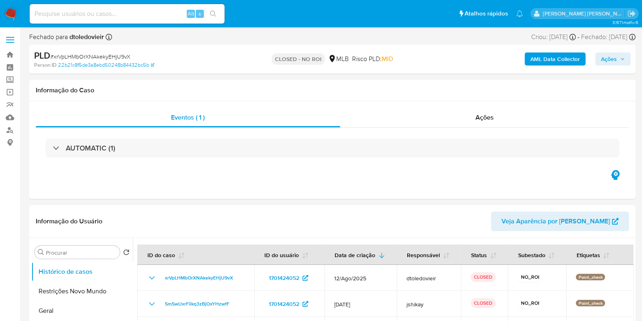
select select "10"
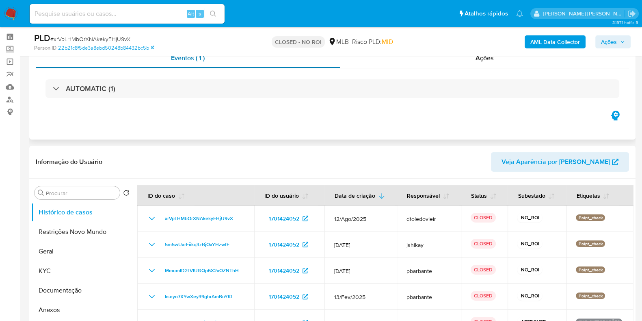
scroll to position [50, 0]
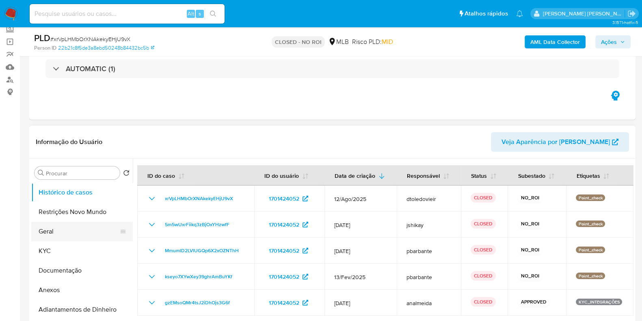
click at [44, 231] on button "Geral" at bounding box center [78, 231] width 95 height 20
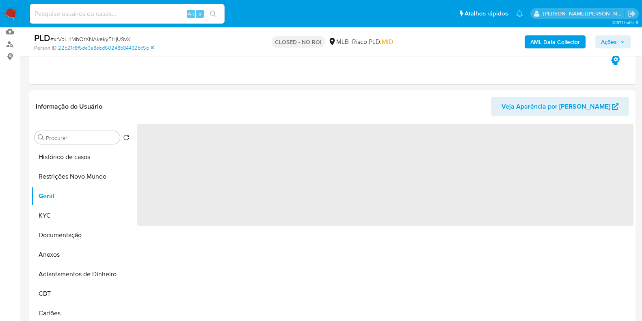
scroll to position [101, 0]
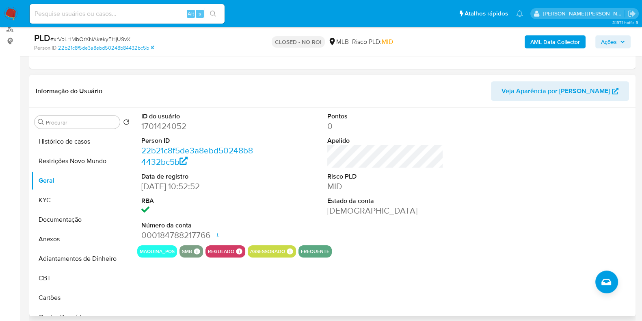
click at [164, 128] on dd "1701424052" at bounding box center [199, 125] width 116 height 11
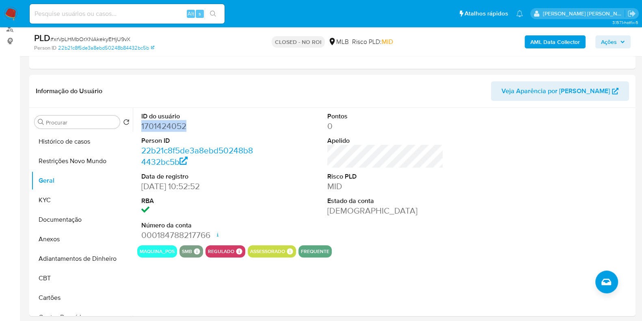
copy dd "1701424052"
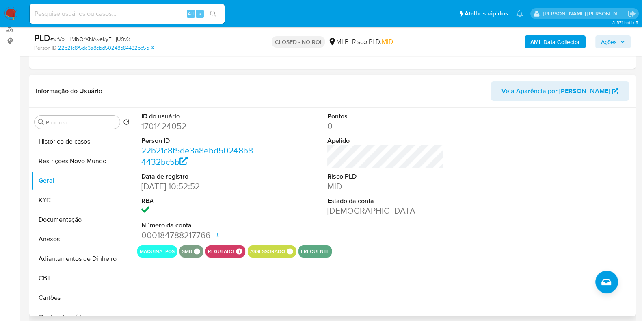
click at [442, 176] on div "Pontos 0 Apelido Risco PLD MID Estado da conta Ativa" at bounding box center [385, 176] width 124 height 137
click at [156, 131] on dd "1701424052" at bounding box center [199, 125] width 116 height 11
copy dd "1701424052"
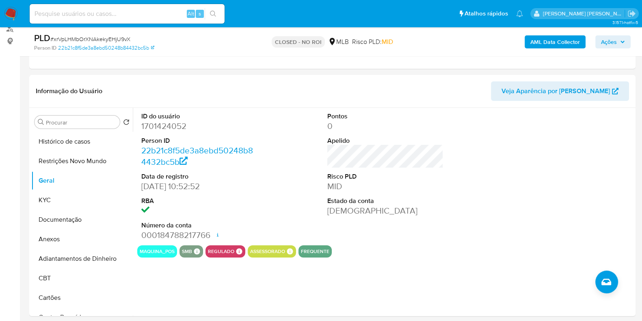
click at [134, 14] on input at bounding box center [127, 14] width 195 height 11
paste input "1186734354"
type input "1186734354"
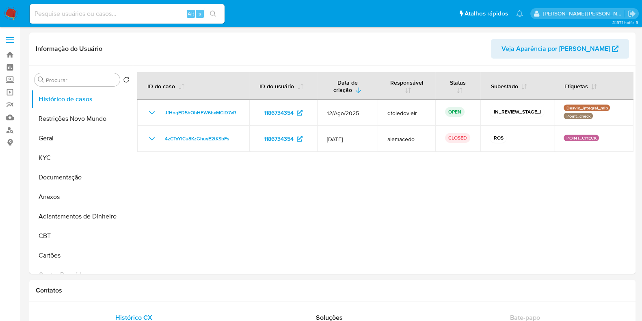
select select "10"
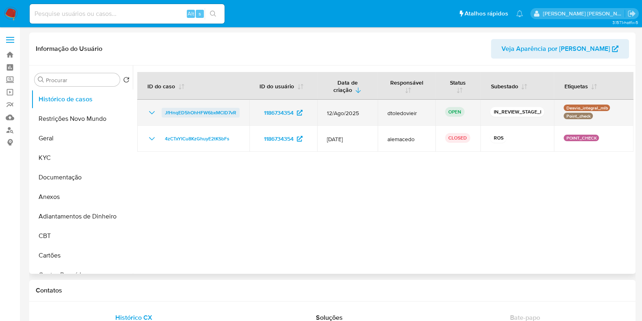
click at [193, 115] on span "JfHnqED5hOhHFW6bxMCID7vR" at bounding box center [201, 113] width 72 height 10
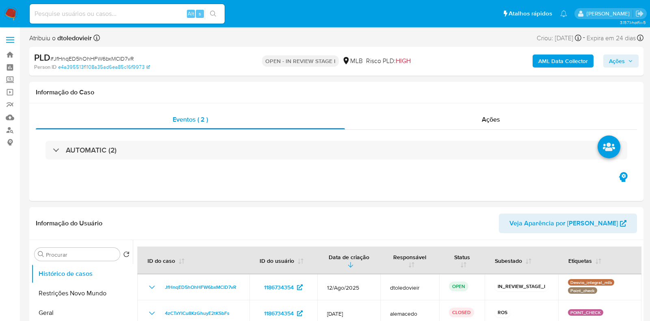
select select "10"
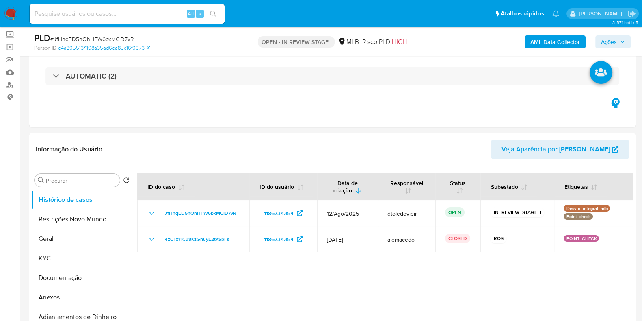
scroll to position [101, 0]
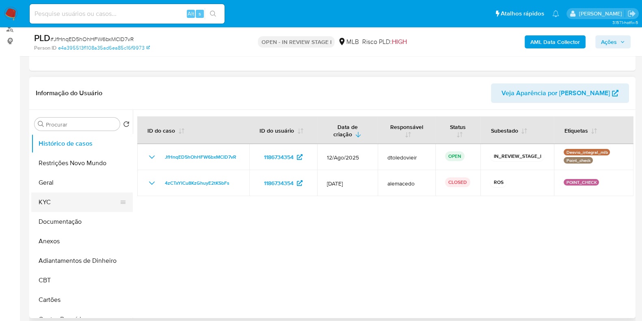
click at [62, 192] on button "KYC" at bounding box center [78, 202] width 95 height 20
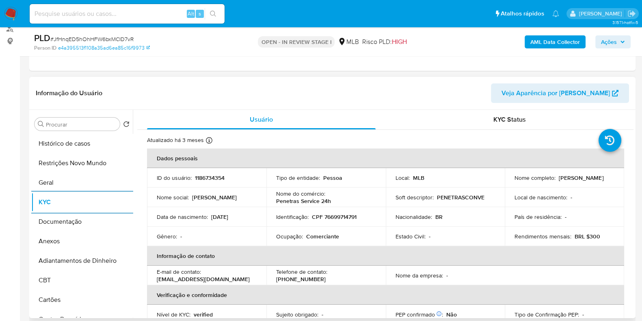
click at [324, 233] on p "Comerciante" at bounding box center [322, 235] width 33 height 7
copy p "Comerciante"
click at [50, 222] on button "Documentação" at bounding box center [78, 222] width 95 height 20
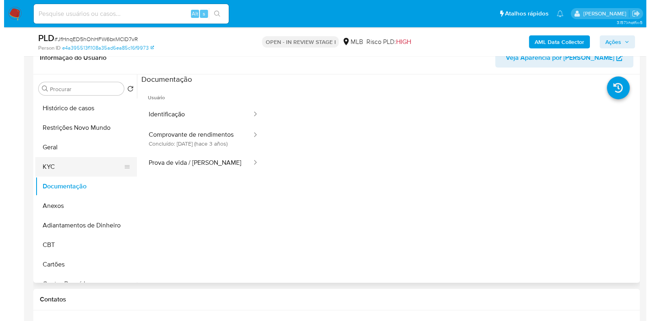
scroll to position [152, 0]
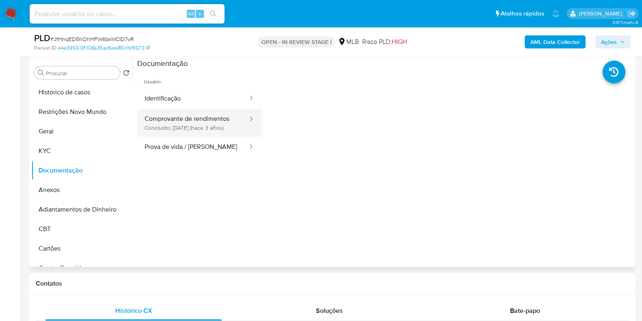
click at [208, 110] on button "Comprovante de rendimentos Concluído: [DATE] (hace 3 años)" at bounding box center [192, 123] width 111 height 28
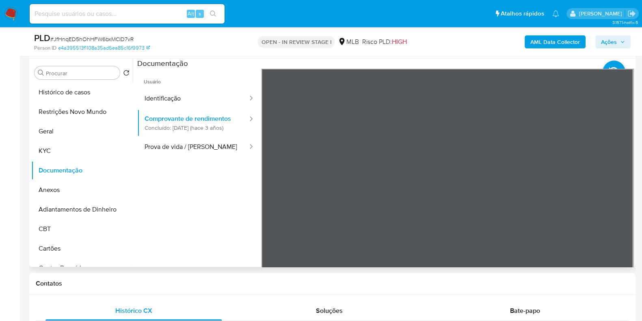
click at [515, 60] on section at bounding box center [385, 194] width 497 height 270
click at [625, 84] on section at bounding box center [385, 194] width 497 height 270
drag, startPoint x: 446, startPoint y: 301, endPoint x: 483, endPoint y: 269, distance: 49.2
click at [465, 301] on div "Bate-papo" at bounding box center [525, 311] width 176 height 20
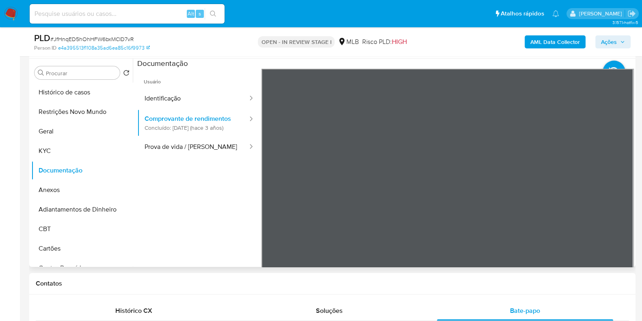
click at [388, 64] on section at bounding box center [385, 194] width 497 height 270
click at [545, 46] on b "AML Data Collector" at bounding box center [556, 41] width 50 height 13
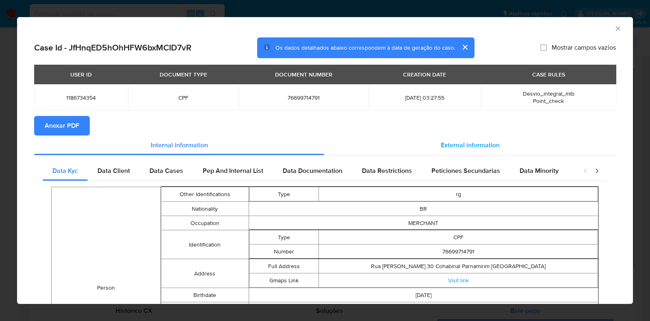
click at [460, 145] on span "External information" at bounding box center [470, 144] width 59 height 9
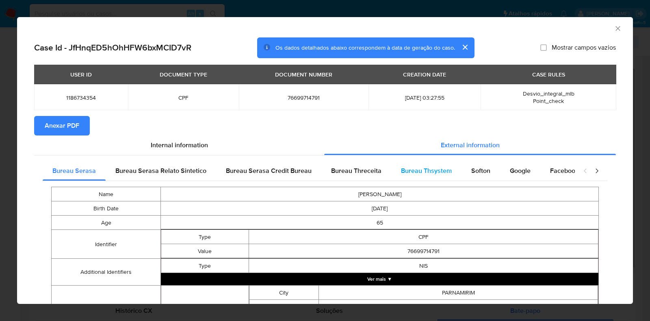
click at [449, 170] on div "Bureau Thsystem" at bounding box center [426, 171] width 70 height 20
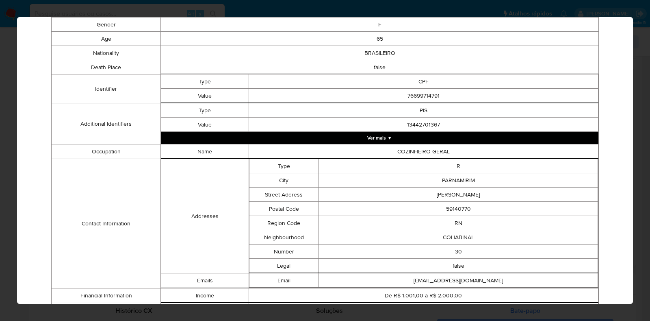
scroll to position [0, 0]
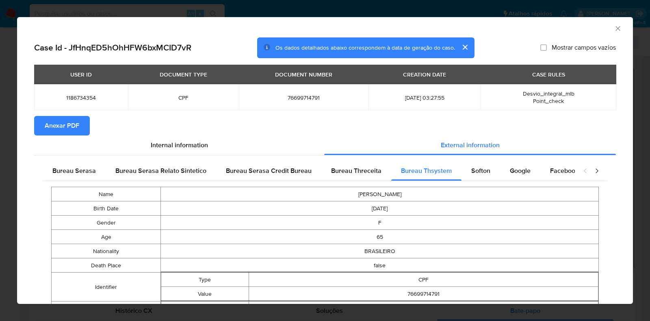
click at [280, 96] on span "76699714791" at bounding box center [304, 97] width 110 height 7
copy span "76699714791"
